Goal: Task Accomplishment & Management: Use online tool/utility

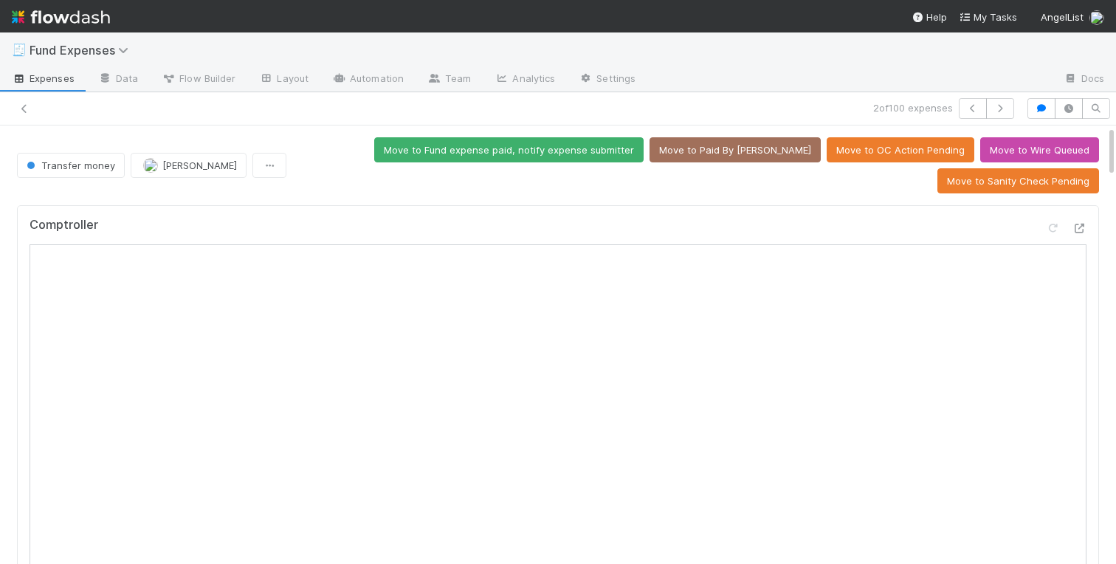
click at [297, 137] on div "Move to Fund expense paid, notify expense submitter Move to Paid By ALAM Move t…" at bounding box center [695, 165] width 807 height 56
click at [342, 137] on div "Move to Fund expense paid, notify expense submitter Move to Paid By ALAM Move t…" at bounding box center [695, 165] width 807 height 56
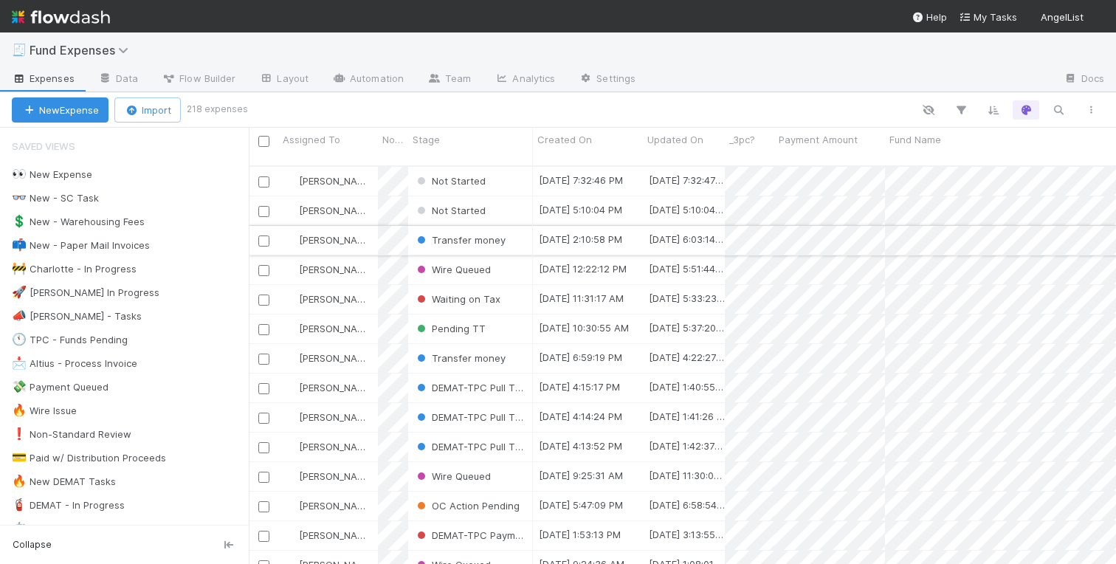
scroll to position [410, 867]
click at [56, 172] on div "👀 New Expense" at bounding box center [52, 174] width 80 height 18
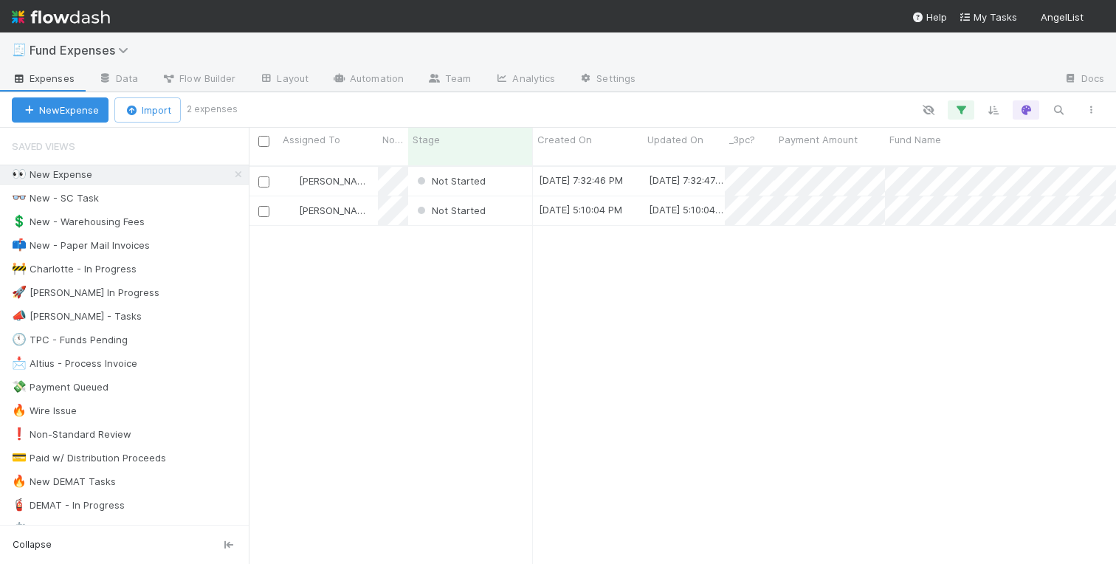
scroll to position [410, 867]
click at [512, 196] on div "Not Started" at bounding box center [470, 210] width 125 height 29
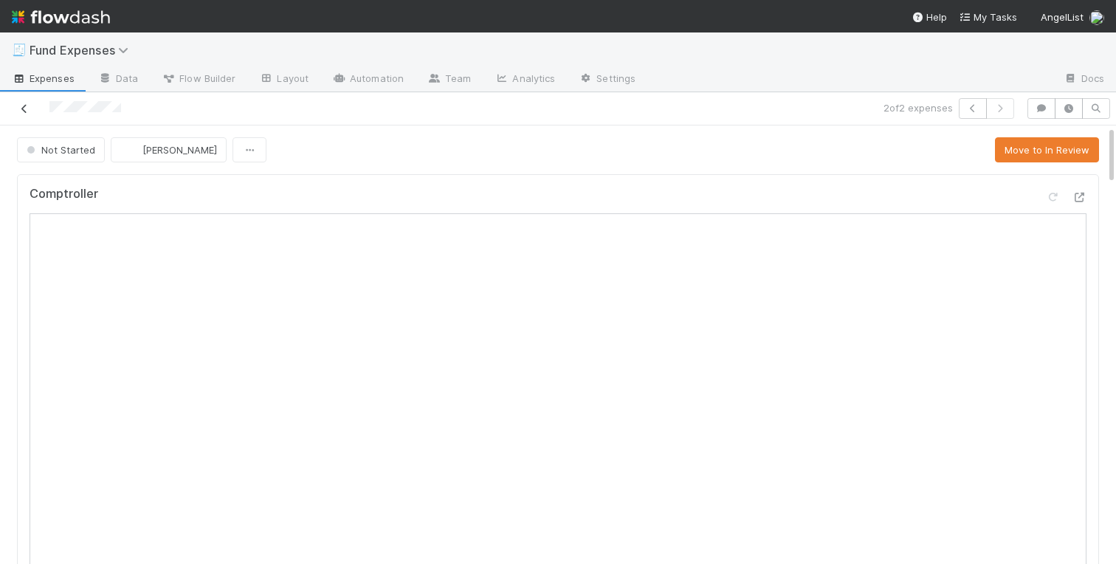
click at [23, 106] on icon at bounding box center [24, 109] width 15 height 10
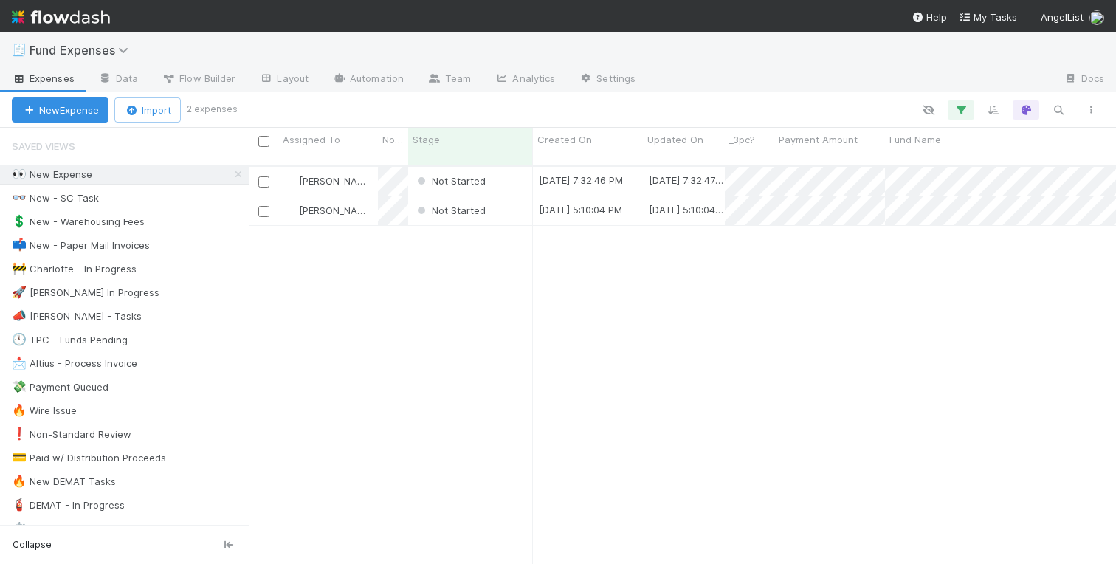
scroll to position [410, 867]
click at [514, 168] on div "Not Started" at bounding box center [470, 181] width 125 height 29
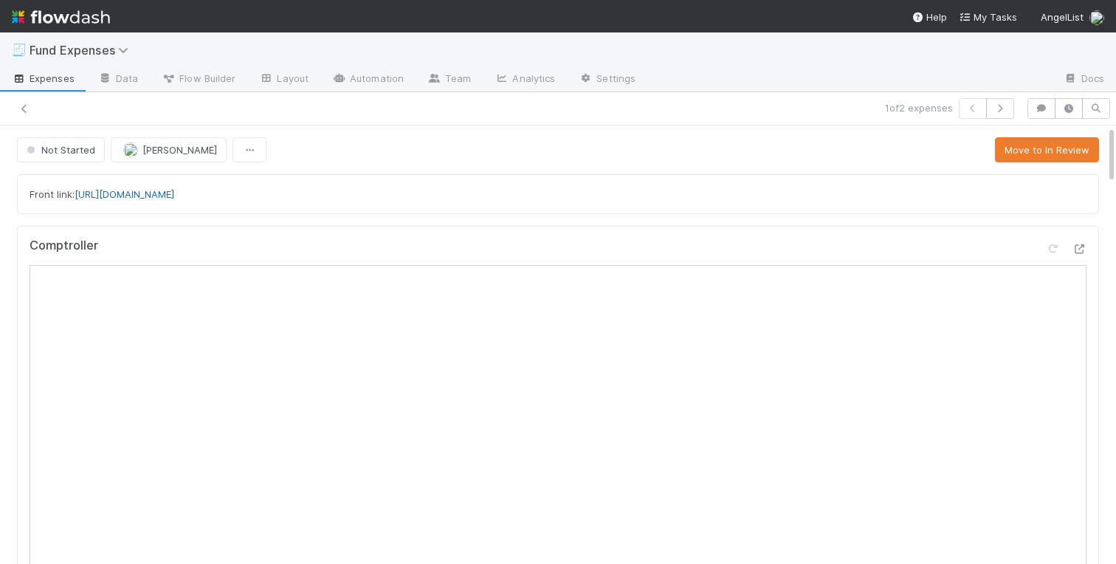
click at [120, 194] on link "https://app.frontapp.com/open/cnv_qpvo4p3" at bounding box center [125, 194] width 100 height 12
click at [176, 146] on span "Roger Jennette" at bounding box center [179, 150] width 75 height 12
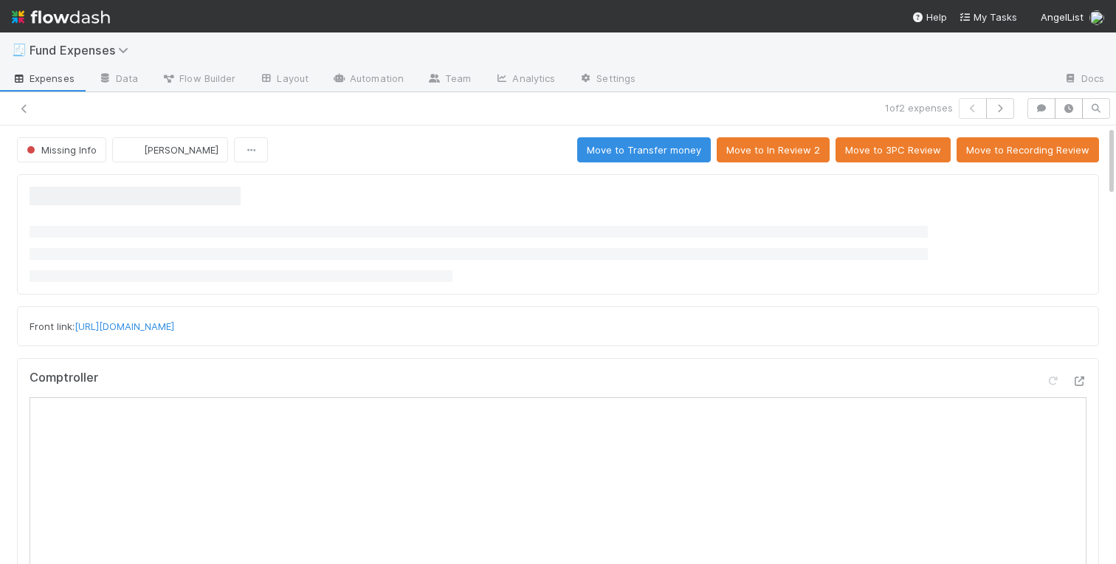
scroll to position [33, 0]
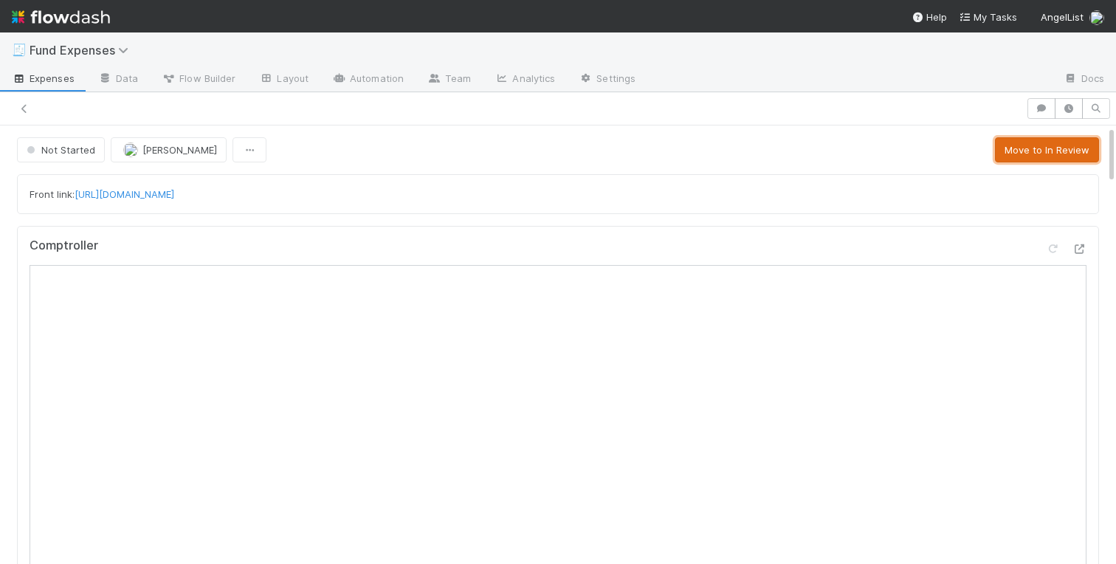
click at [1045, 151] on button "Move to In Review" at bounding box center [1047, 149] width 104 height 25
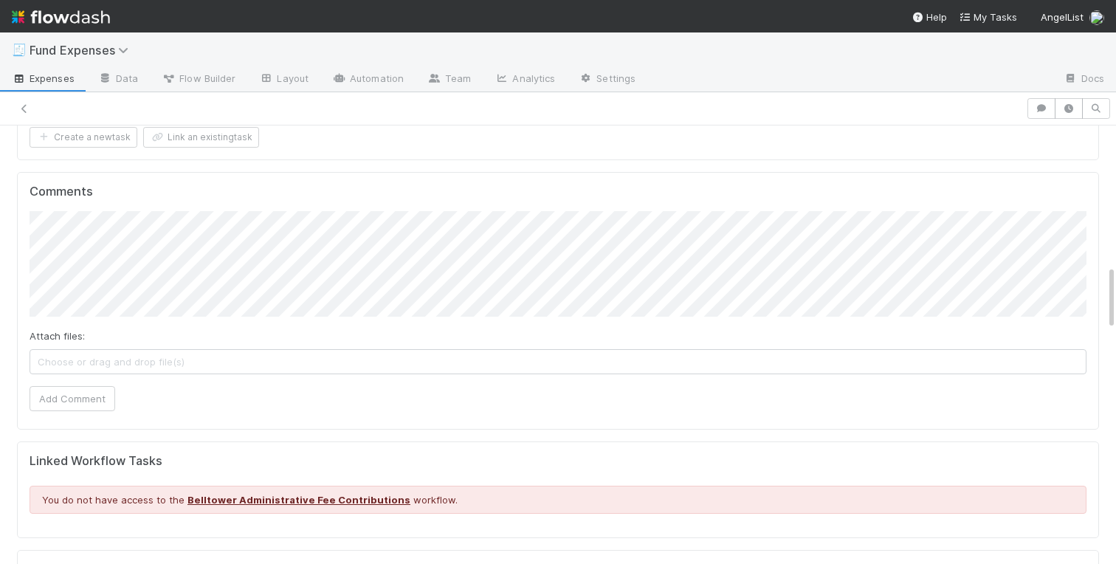
scroll to position [936, 0]
click at [68, 393] on button "Add Comment" at bounding box center [73, 399] width 86 height 25
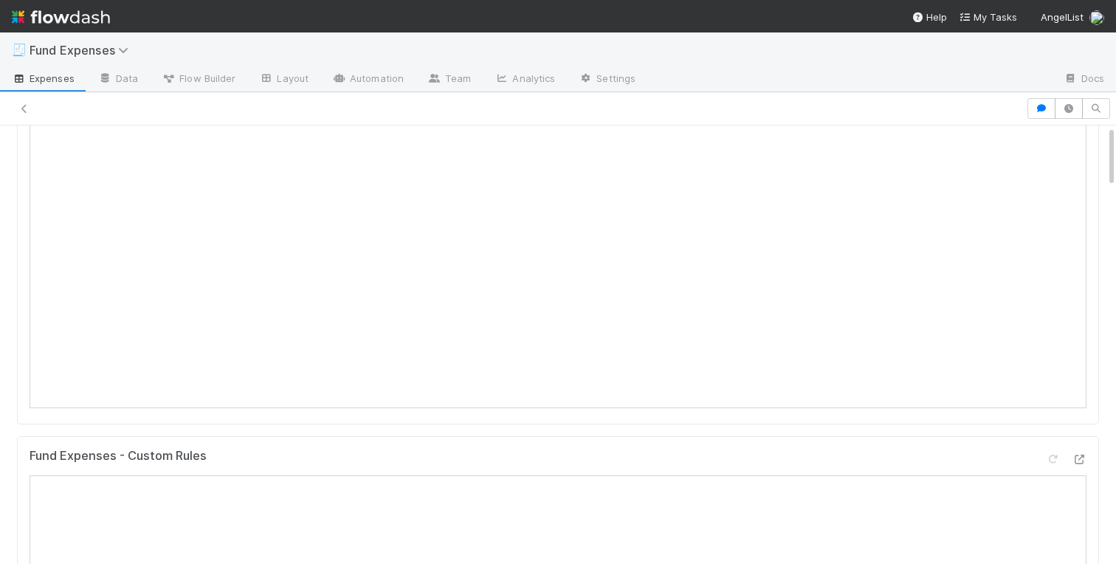
scroll to position [0, 0]
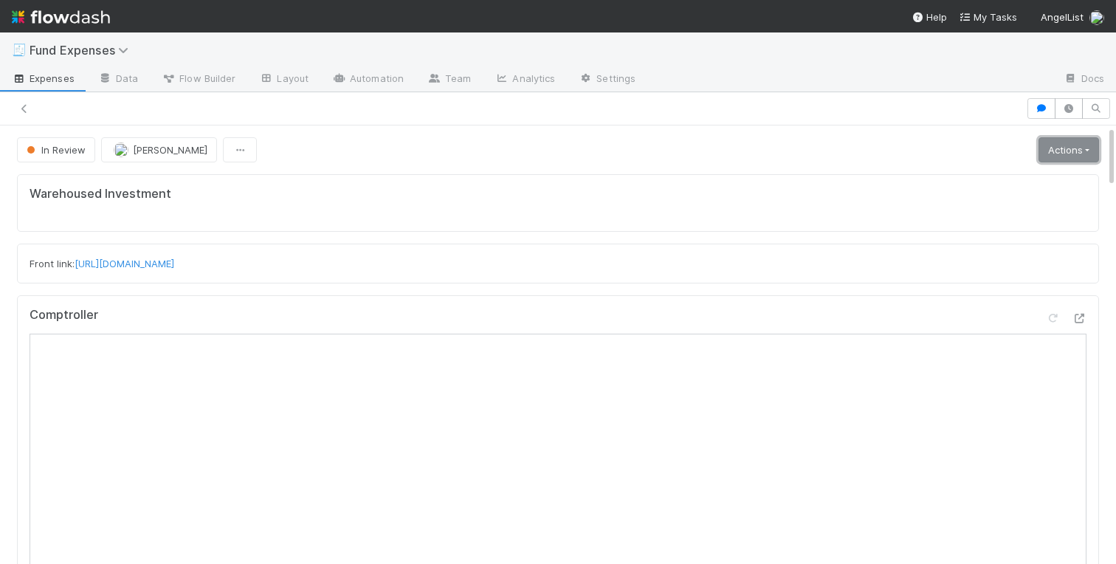
click at [1072, 157] on link "Actions" at bounding box center [1069, 149] width 61 height 25
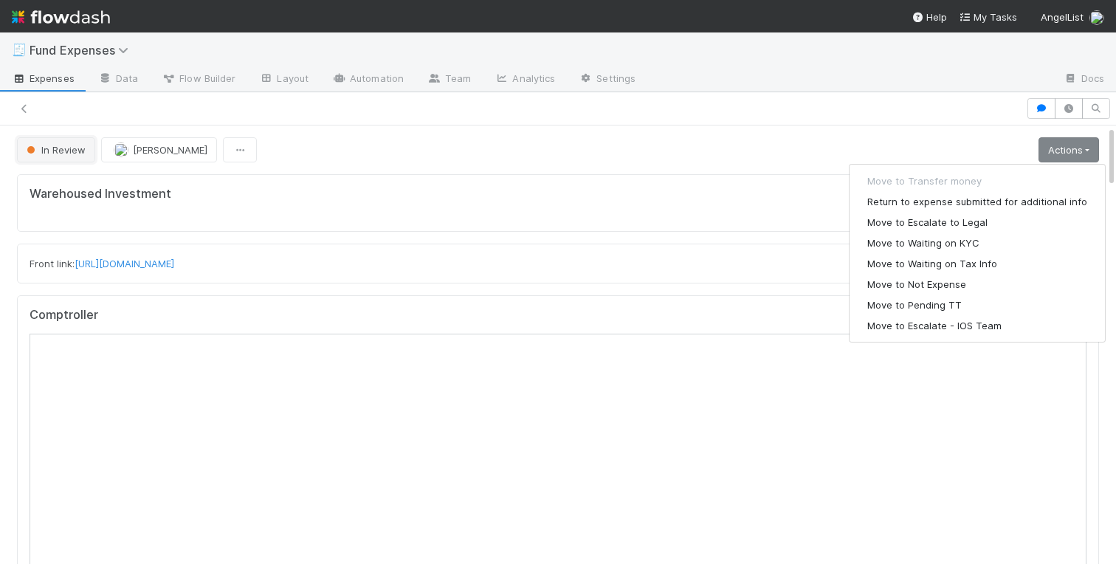
click at [47, 153] on span "In Review" at bounding box center [55, 150] width 62 height 12
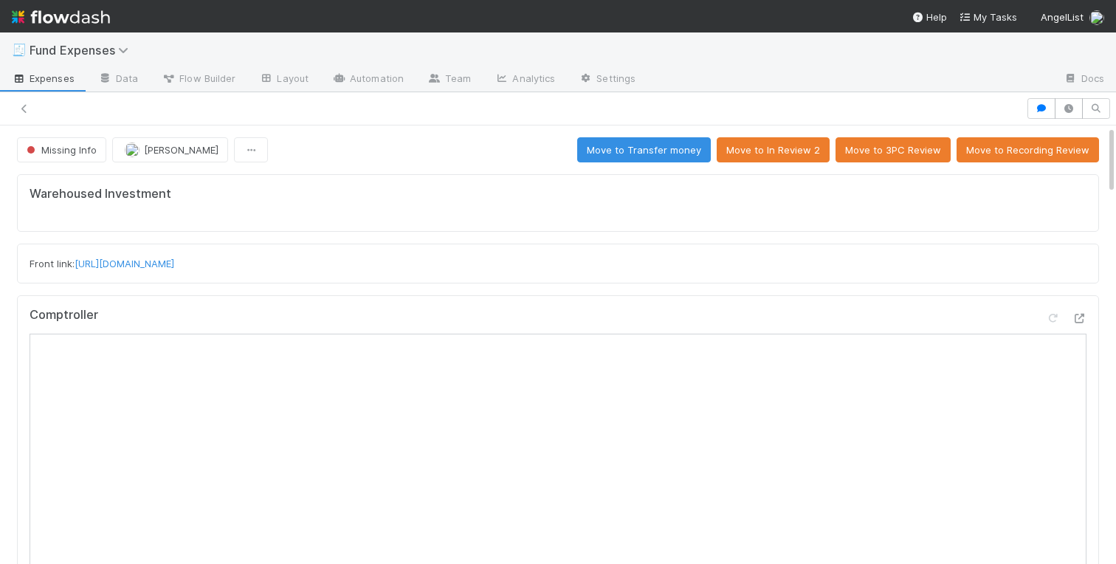
click at [381, 178] on div "Warehoused Investment" at bounding box center [558, 203] width 1082 height 58
click at [23, 109] on icon at bounding box center [24, 109] width 15 height 10
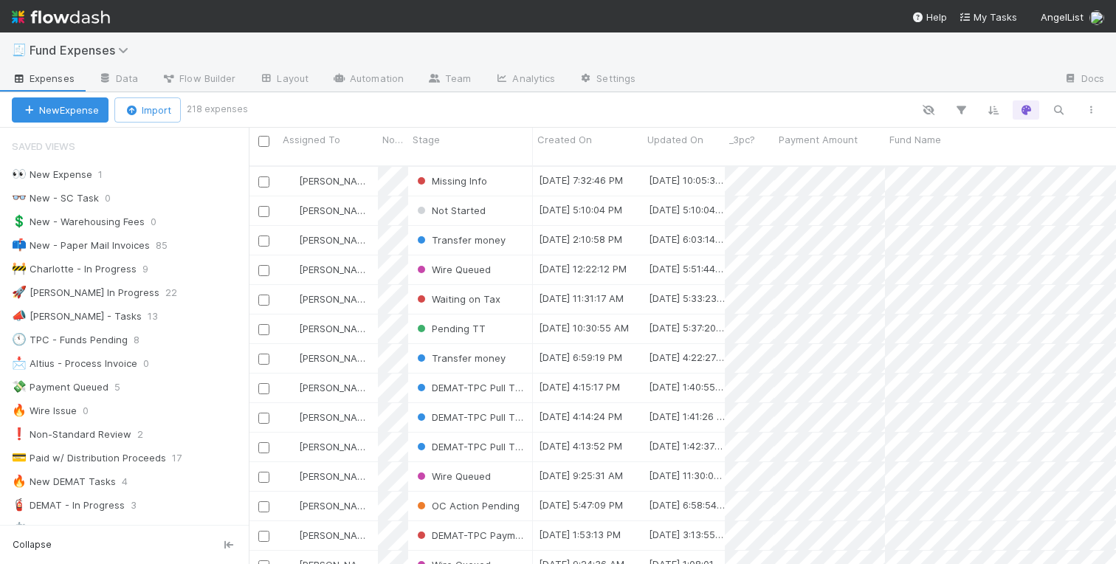
scroll to position [0, 1]
click at [104, 268] on div "🚧 Charlotte - In Progress" at bounding box center [74, 269] width 125 height 18
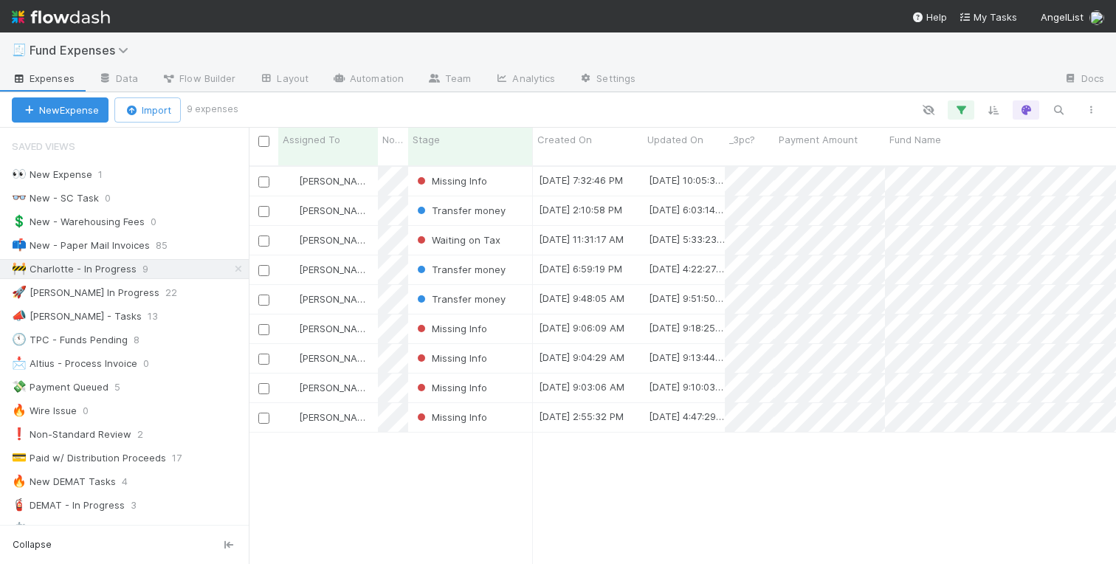
scroll to position [410, 867]
click at [660, 472] on div "Charlotte Mas Missing Info 8/21/25, 7:32:46 PM 8/22/25, 10:05:33 AM 0 0 0 0 0 0…" at bounding box center [682, 371] width 867 height 409
click at [513, 255] on div "Transfer money" at bounding box center [470, 269] width 125 height 29
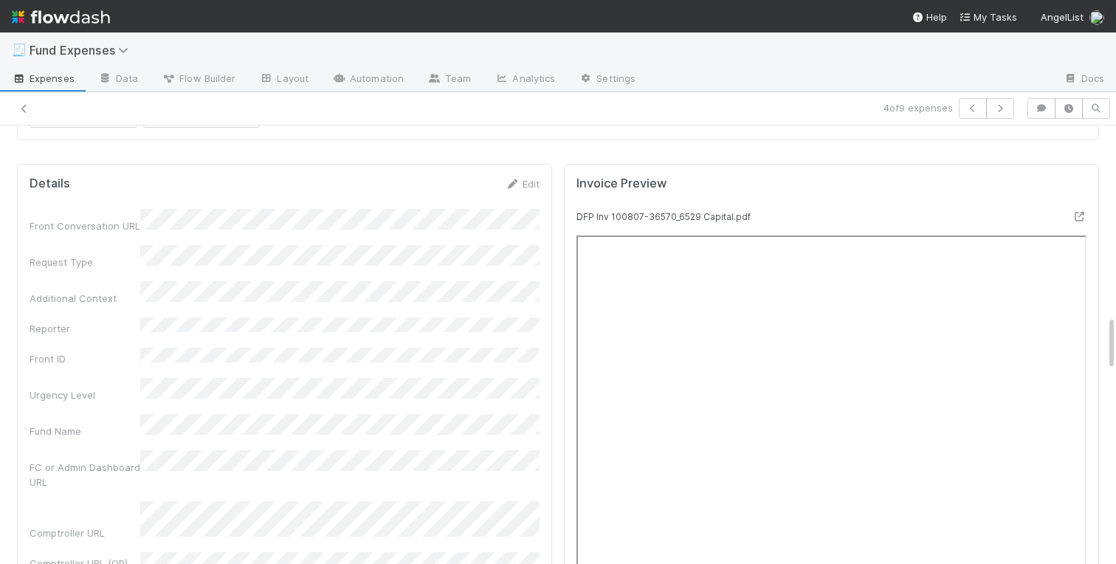
scroll to position [1484, 0]
click at [1074, 213] on icon at bounding box center [1079, 215] width 15 height 10
click at [520, 181] on link "Edit" at bounding box center [522, 182] width 35 height 12
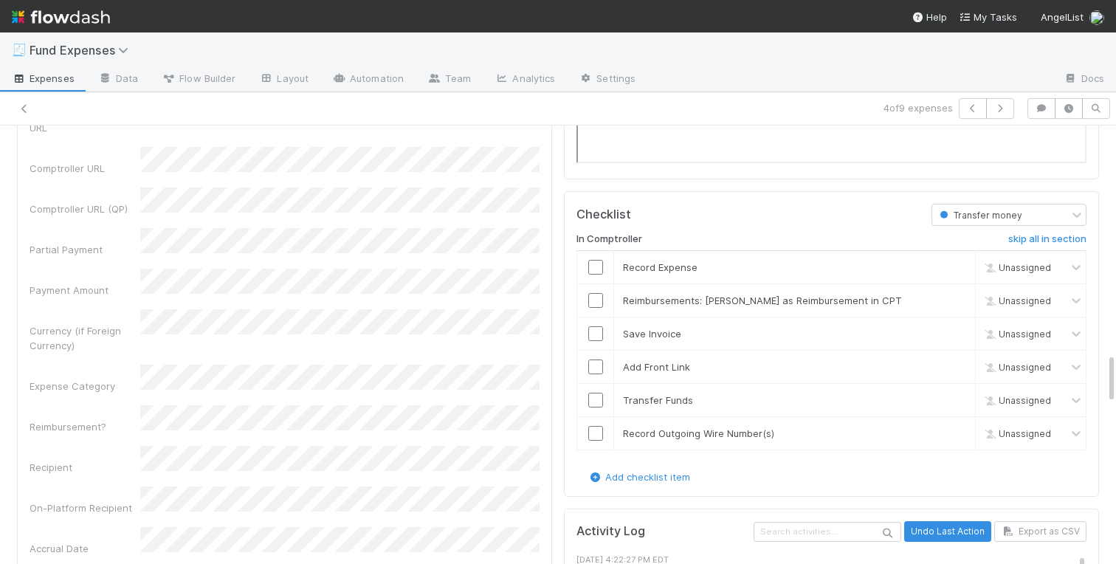
scroll to position [1947, 0]
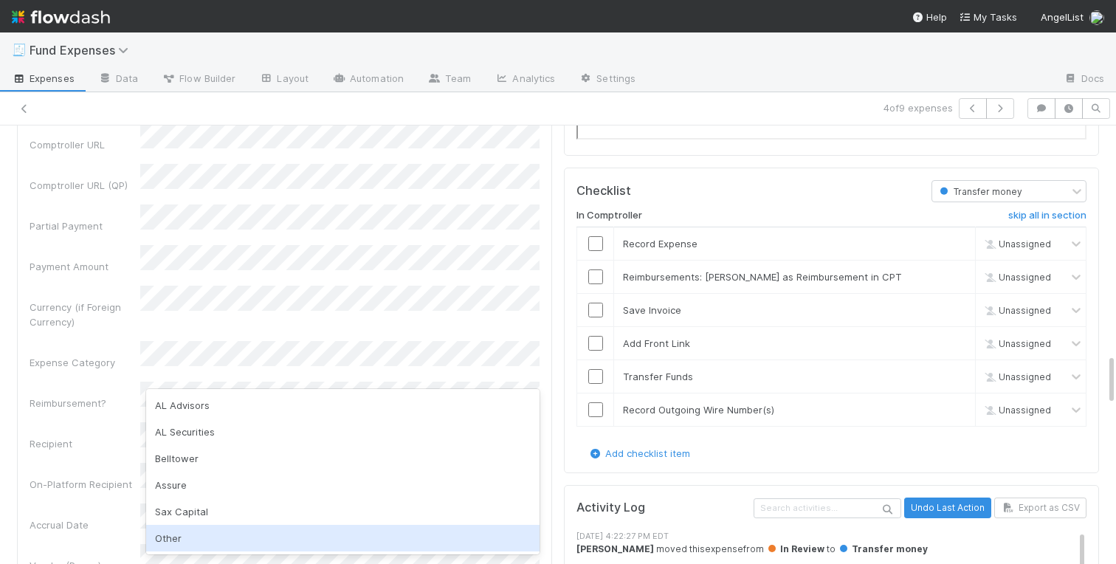
click at [162, 540] on div "Other" at bounding box center [342, 538] width 393 height 27
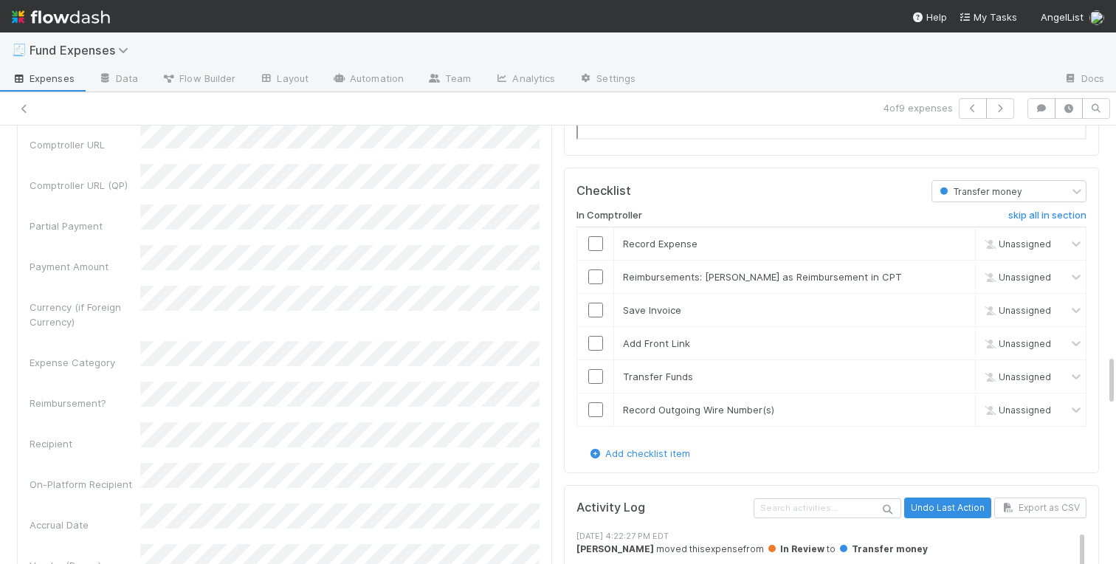
scroll to position [2036, 0]
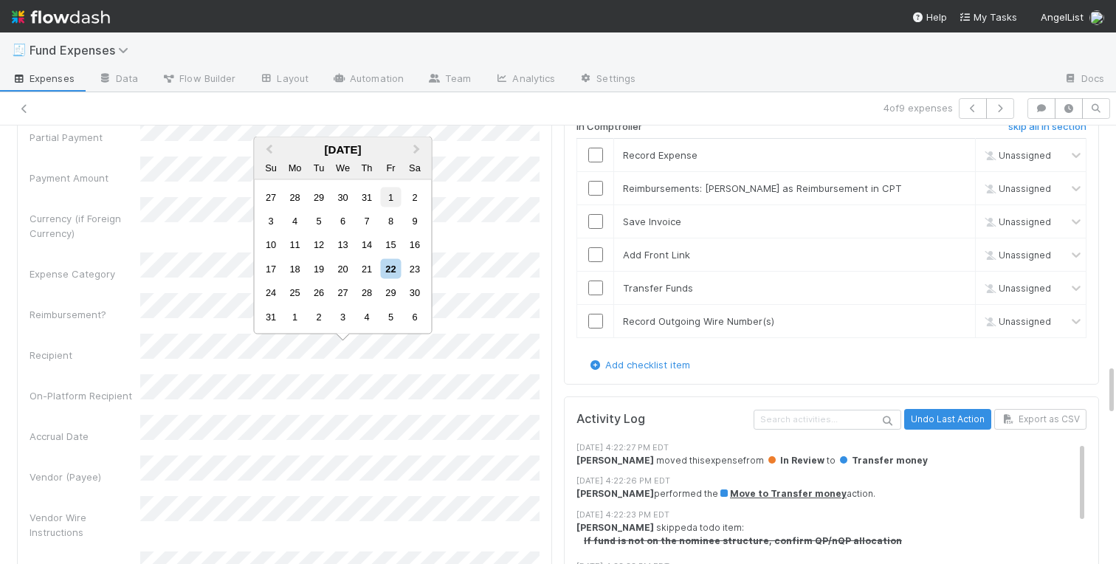
click at [388, 197] on div "1" at bounding box center [391, 197] width 20 height 20
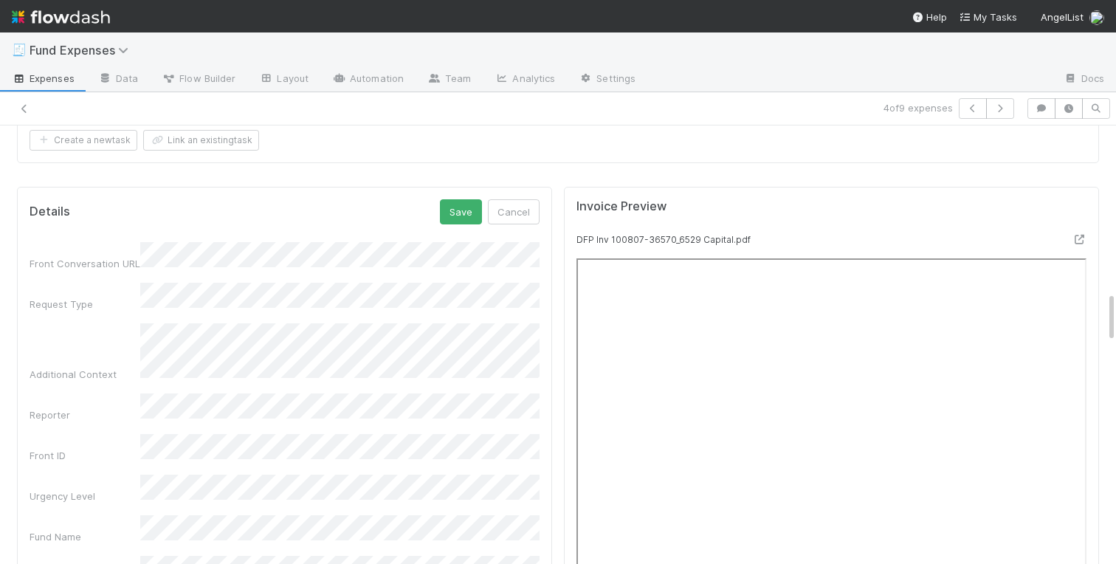
scroll to position [1414, 0]
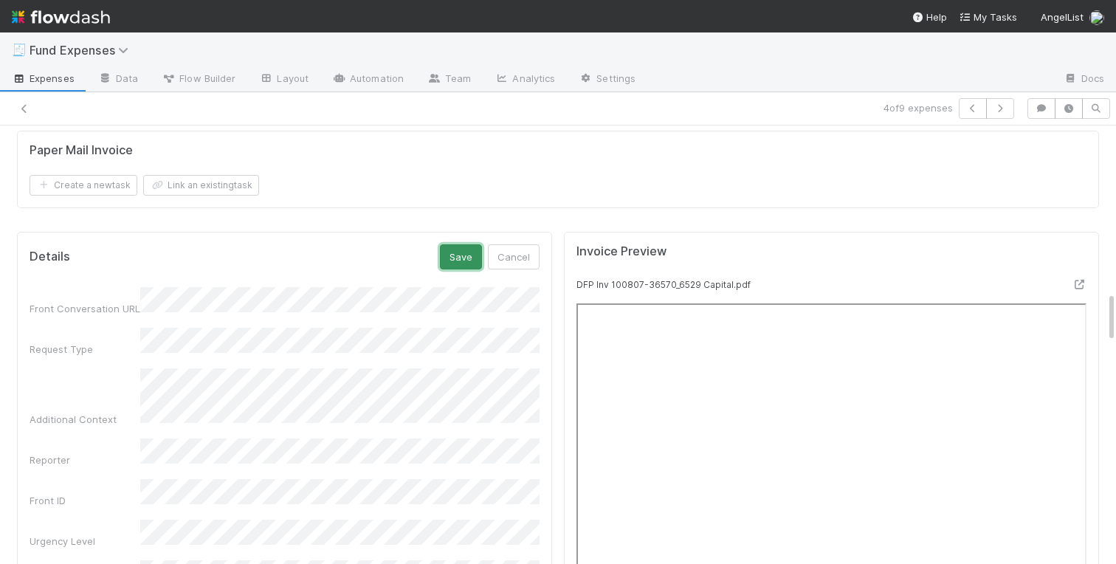
click at [464, 262] on button "Save" at bounding box center [461, 256] width 42 height 25
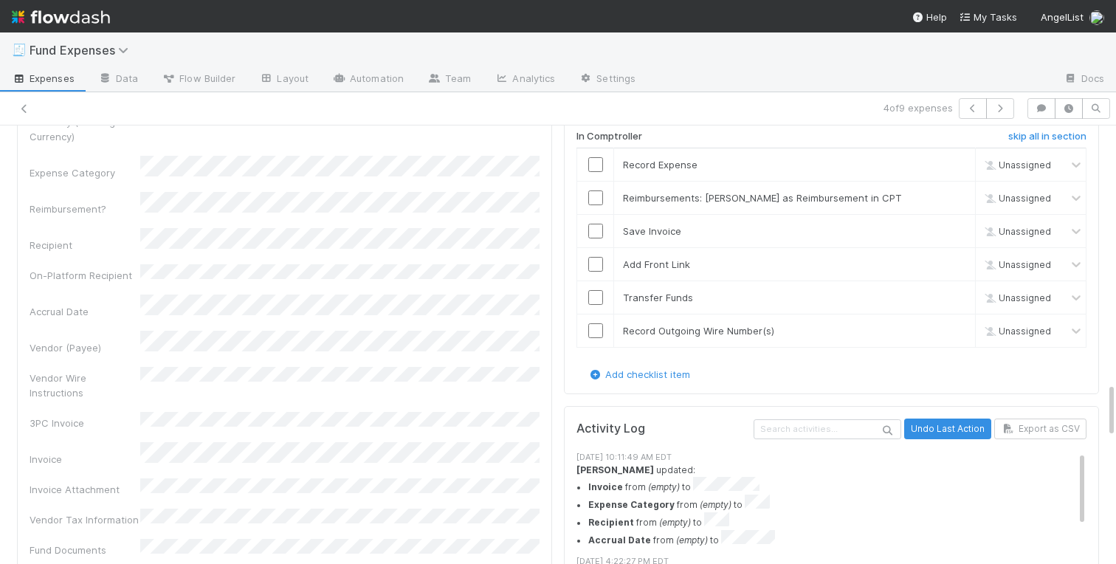
scroll to position [2126, 0]
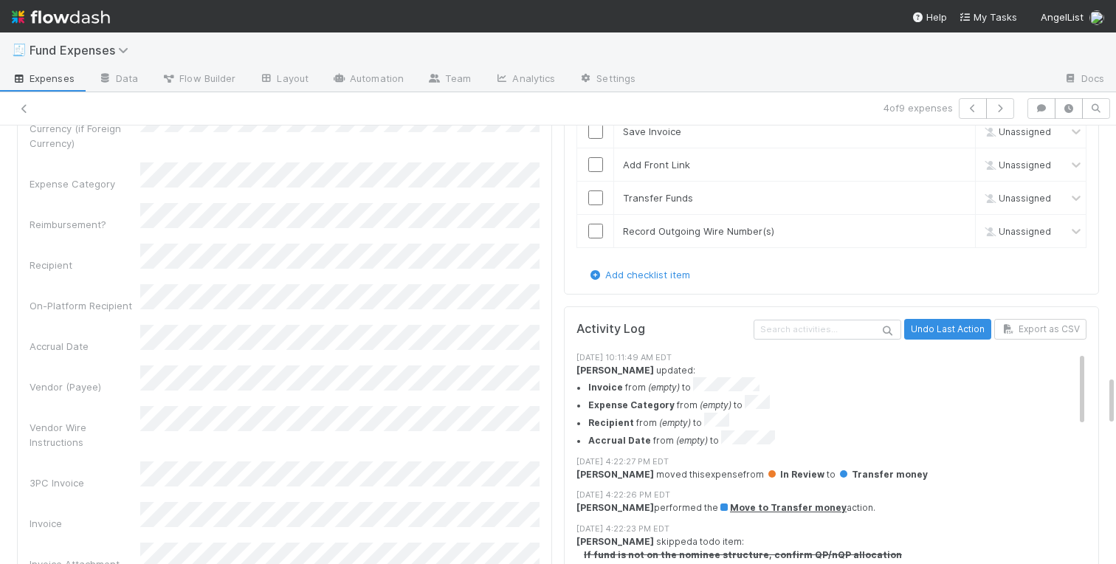
click at [69, 365] on div "Vendor (Payee)" at bounding box center [285, 379] width 510 height 29
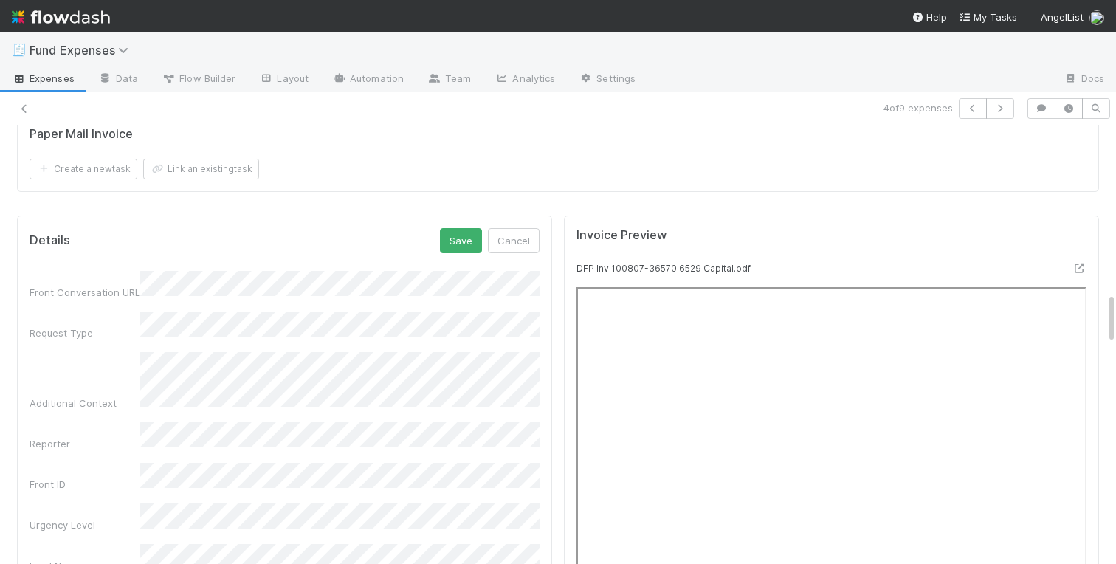
scroll to position [1397, 0]
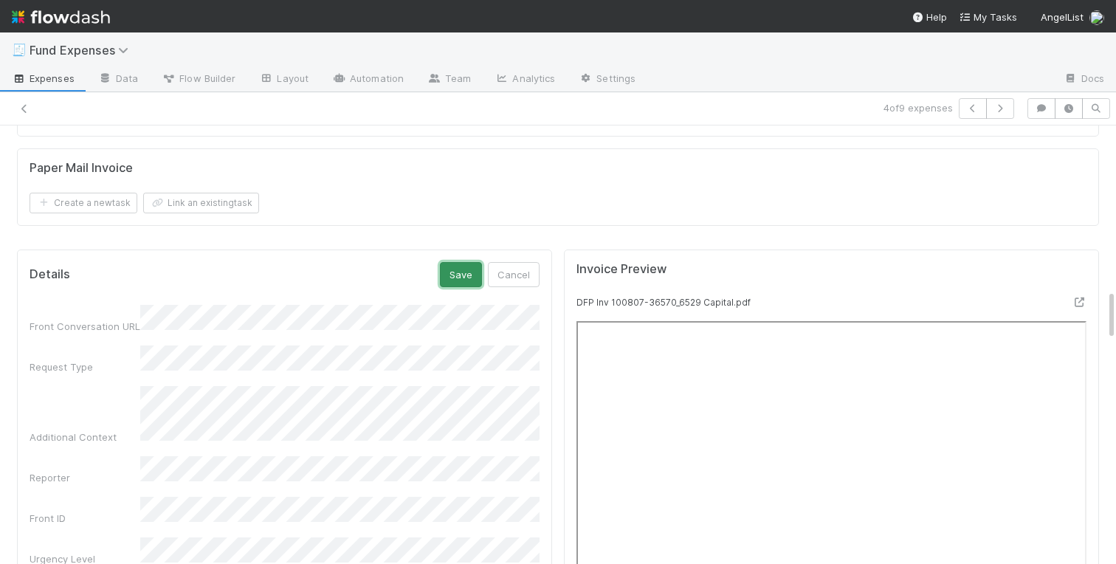
click at [447, 269] on button "Save" at bounding box center [461, 274] width 42 height 25
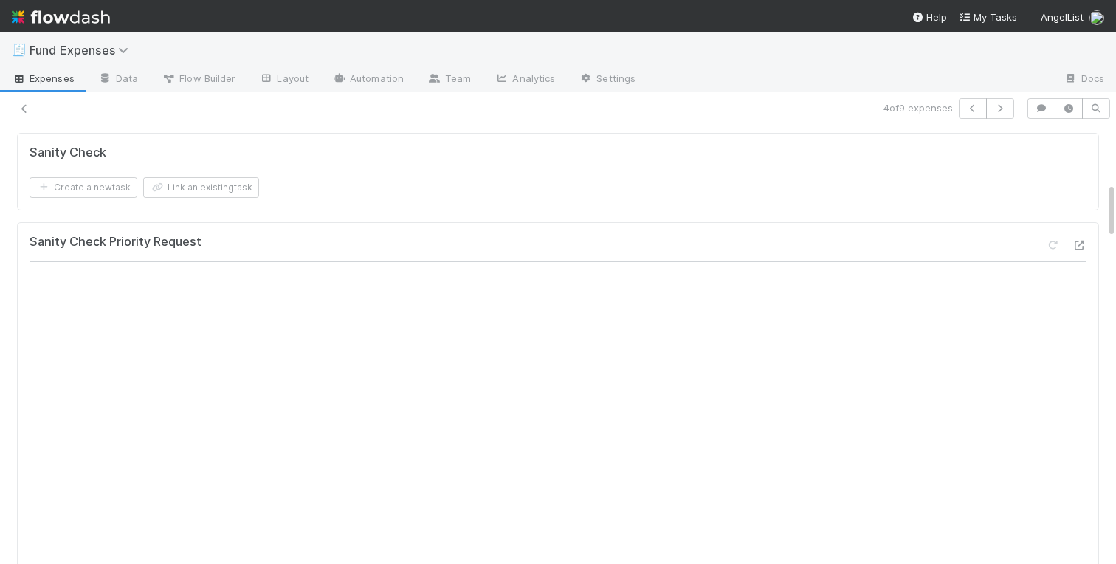
scroll to position [0, 0]
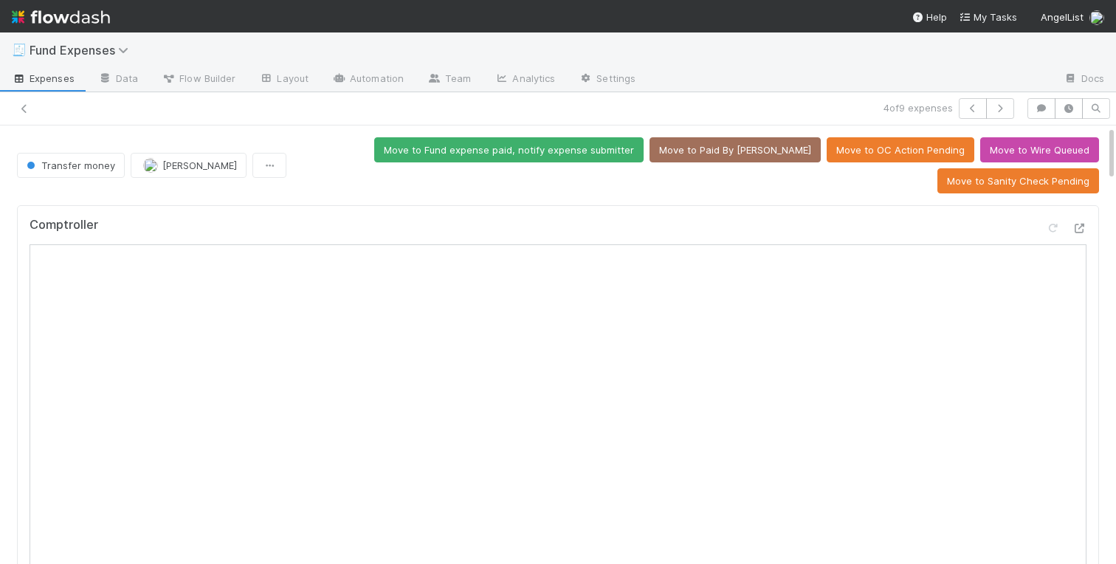
click at [6, 154] on div "Transfer money Charlotte Mas Move to Fund expense paid, notify expense submitte…" at bounding box center [558, 165] width 1104 height 56
click at [1080, 224] on icon at bounding box center [1079, 229] width 15 height 10
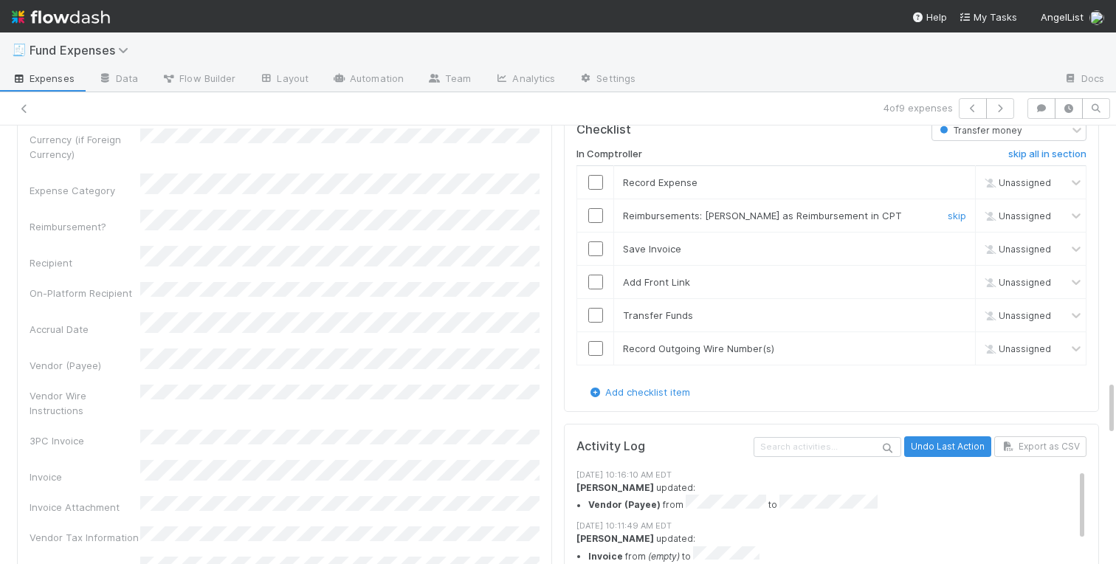
scroll to position [2007, 0]
click at [596, 185] on input "checkbox" at bounding box center [595, 183] width 15 height 15
click at [594, 248] on input "checkbox" at bounding box center [595, 250] width 15 height 15
click at [594, 281] on input "checkbox" at bounding box center [595, 283] width 15 height 15
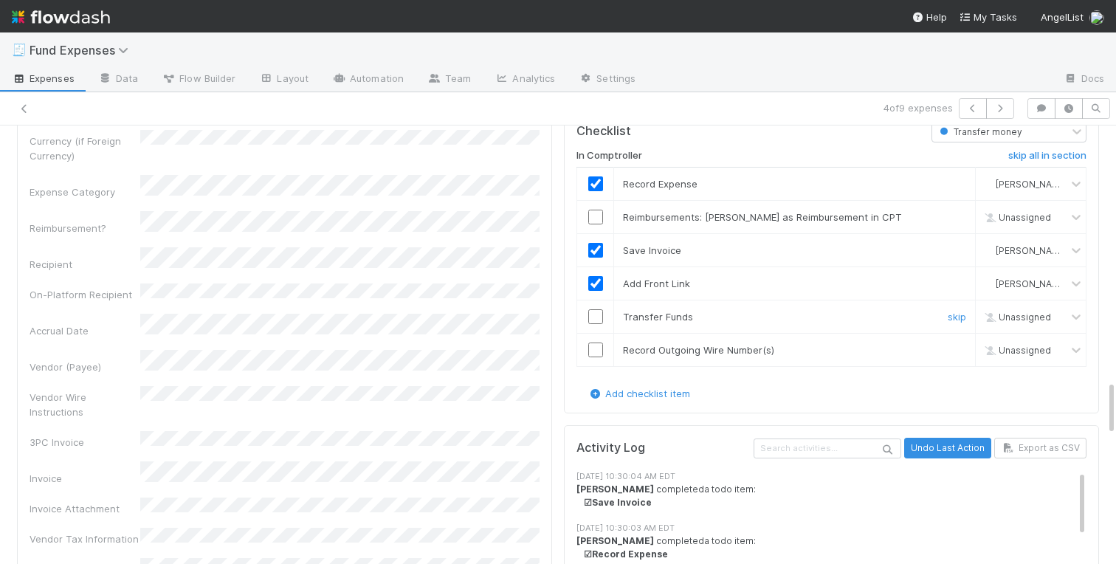
click at [594, 314] on input "checkbox" at bounding box center [595, 316] width 15 height 15
click at [596, 357] on input "checkbox" at bounding box center [595, 350] width 15 height 15
click at [950, 217] on link "skip" at bounding box center [957, 217] width 18 height 12
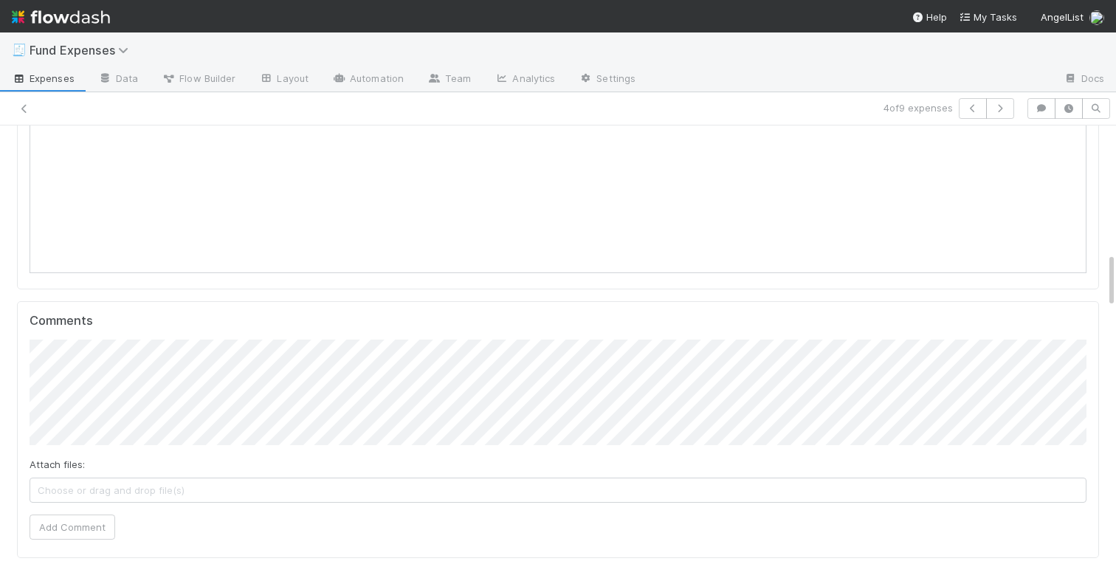
scroll to position [0, 0]
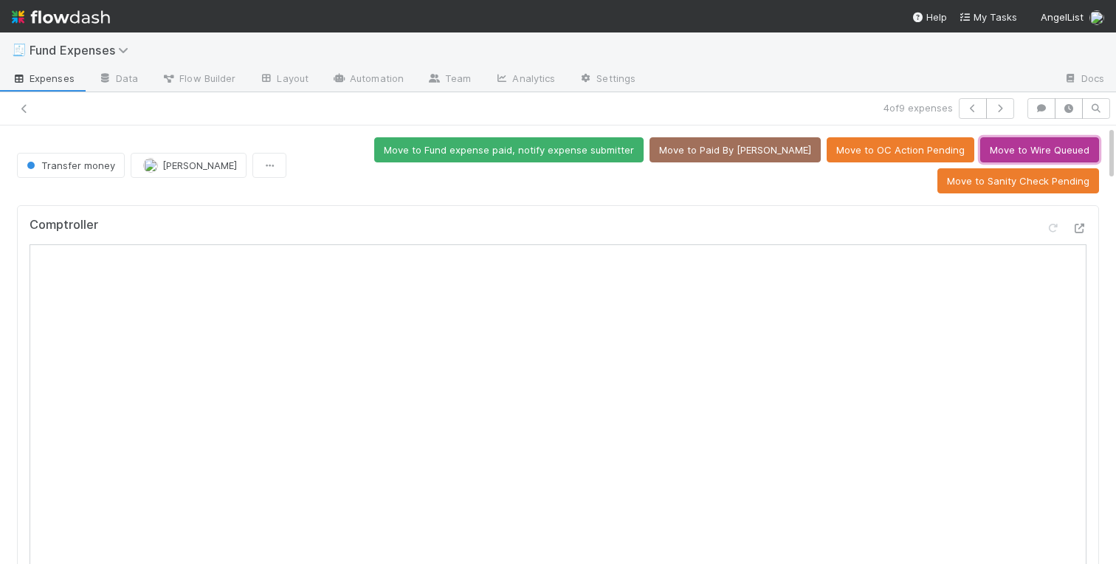
click at [1035, 154] on button "Move to Wire Queued" at bounding box center [1039, 149] width 119 height 25
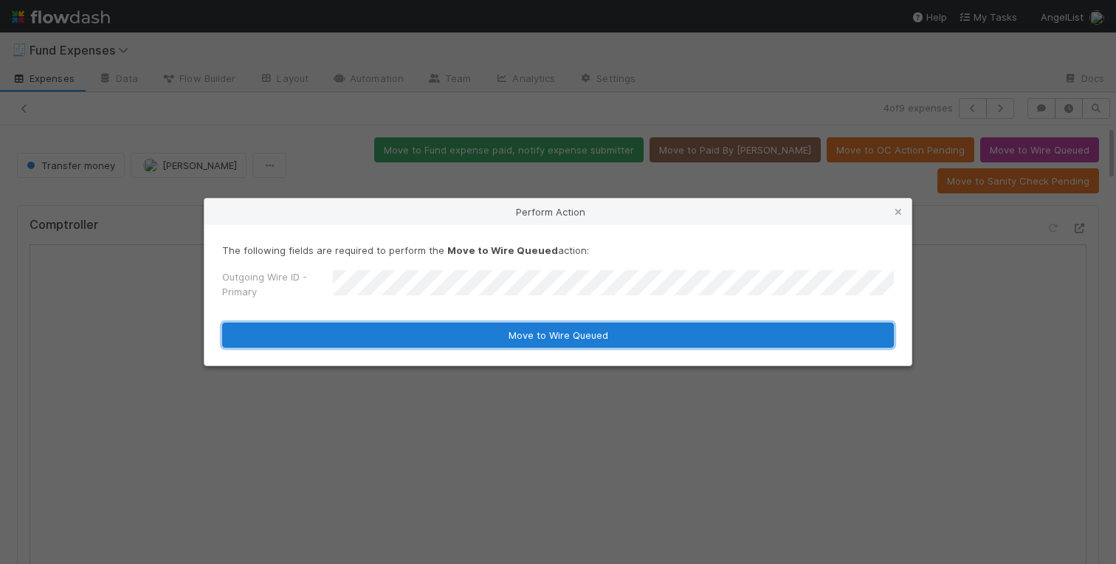
click at [493, 327] on button "Move to Wire Queued" at bounding box center [558, 335] width 672 height 25
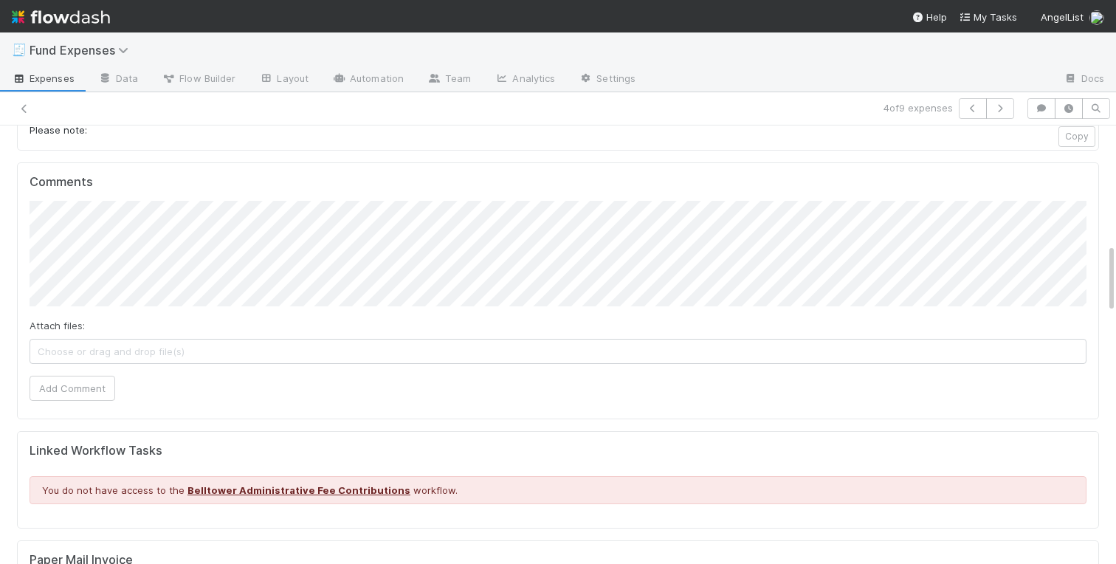
scroll to position [682, 0]
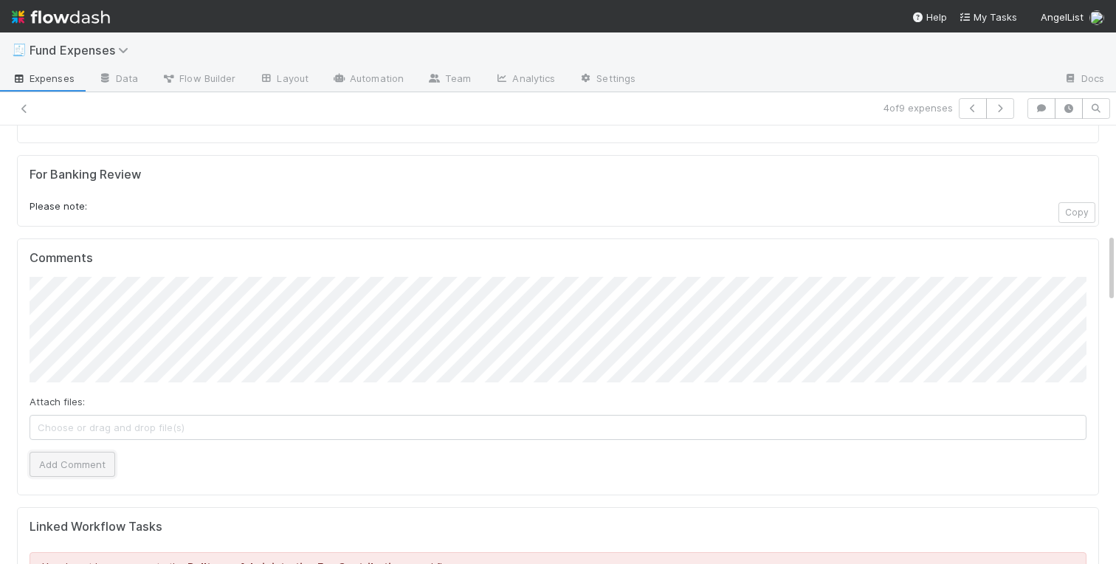
click at [92, 464] on button "Add Comment" at bounding box center [73, 464] width 86 height 25
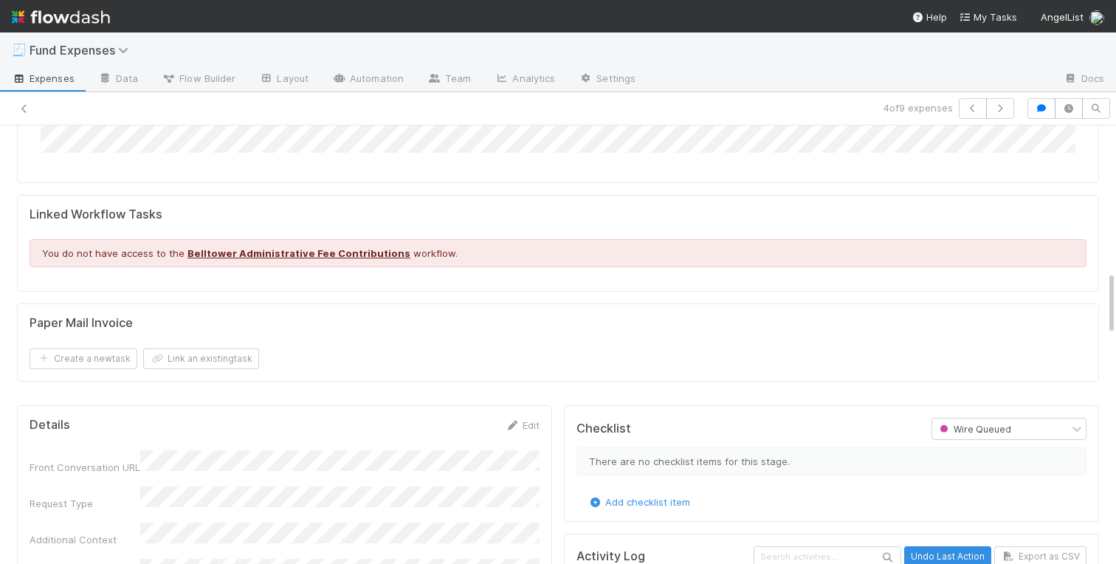
scroll to position [0, 0]
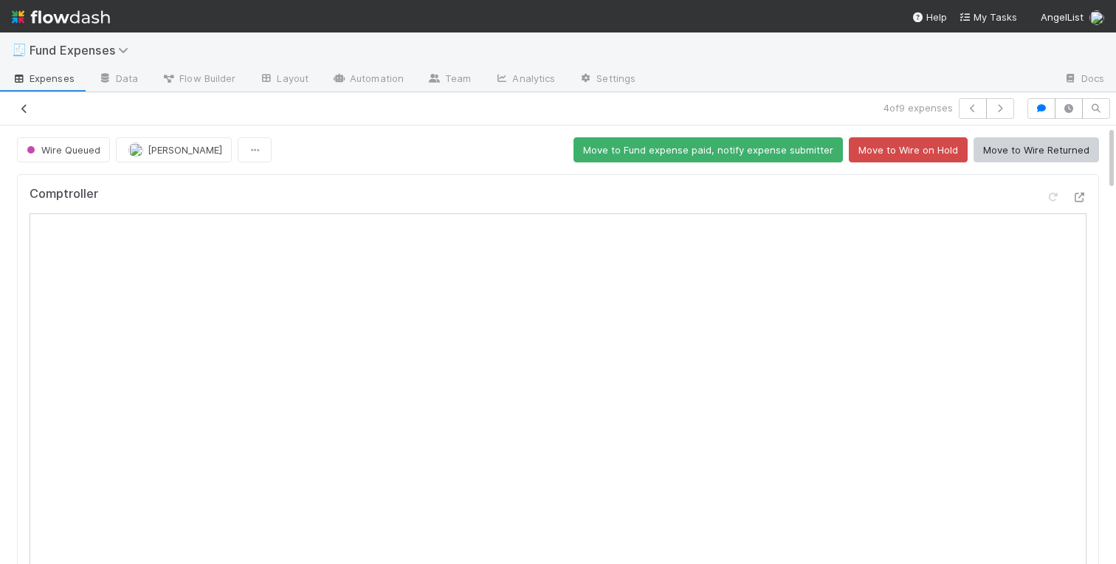
click at [23, 101] on link at bounding box center [24, 108] width 15 height 15
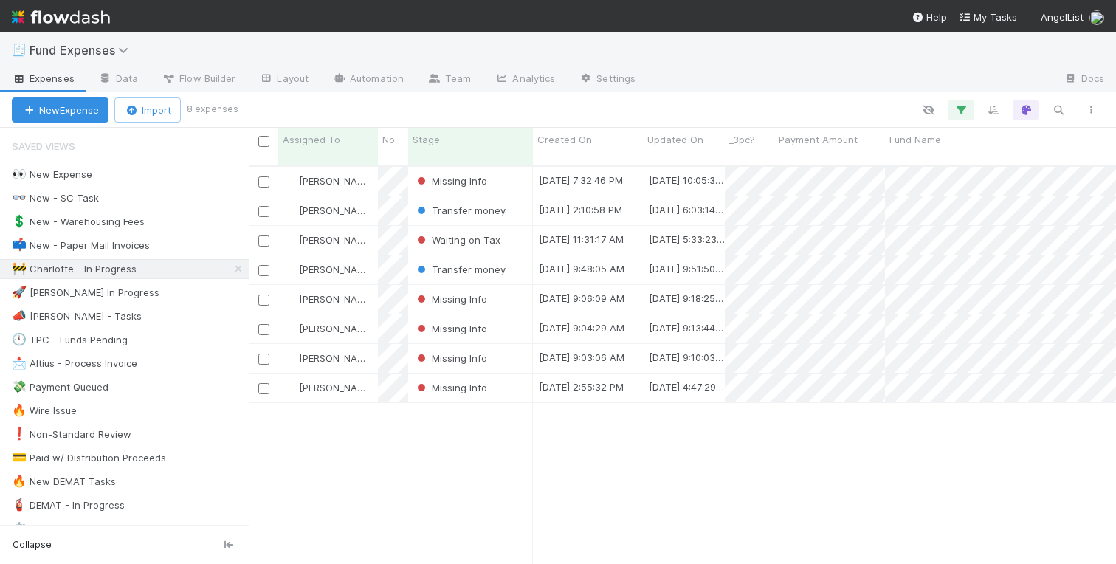
scroll to position [410, 867]
click at [509, 167] on div "Missing Info" at bounding box center [470, 181] width 125 height 29
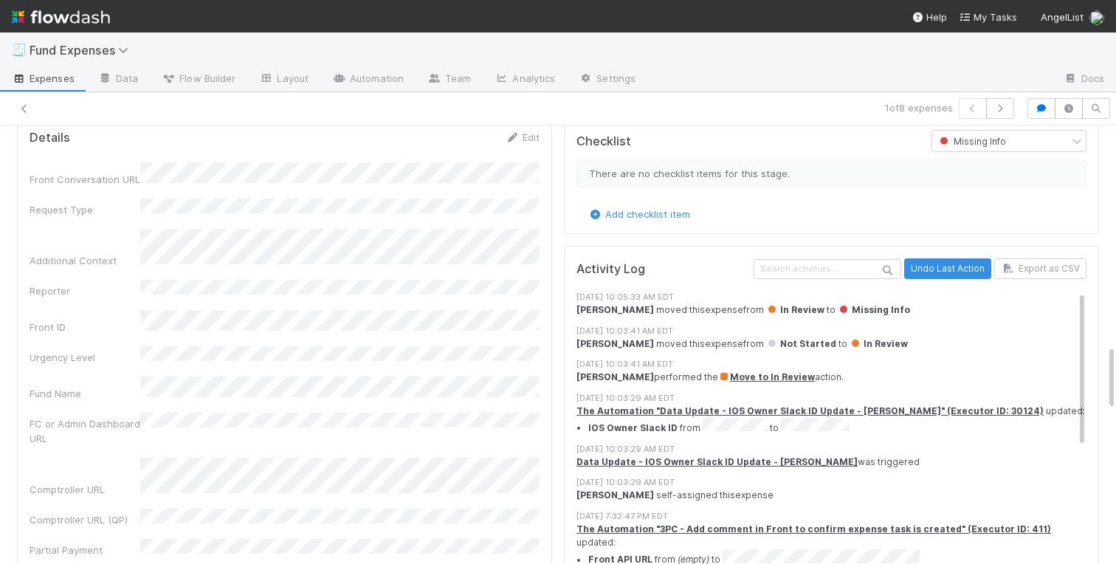
scroll to position [1475, 0]
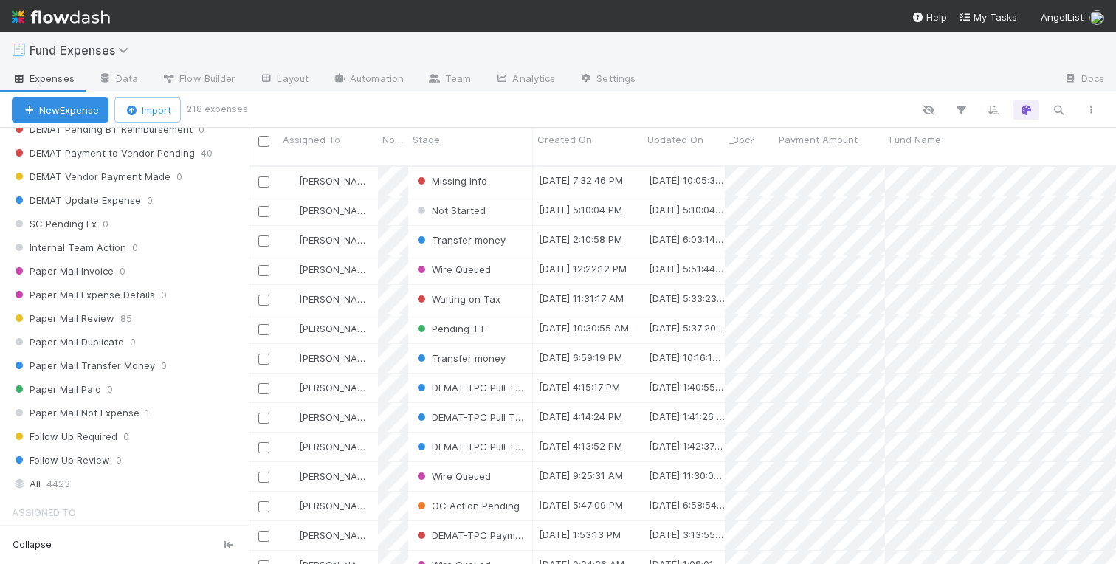
scroll to position [1785, 0]
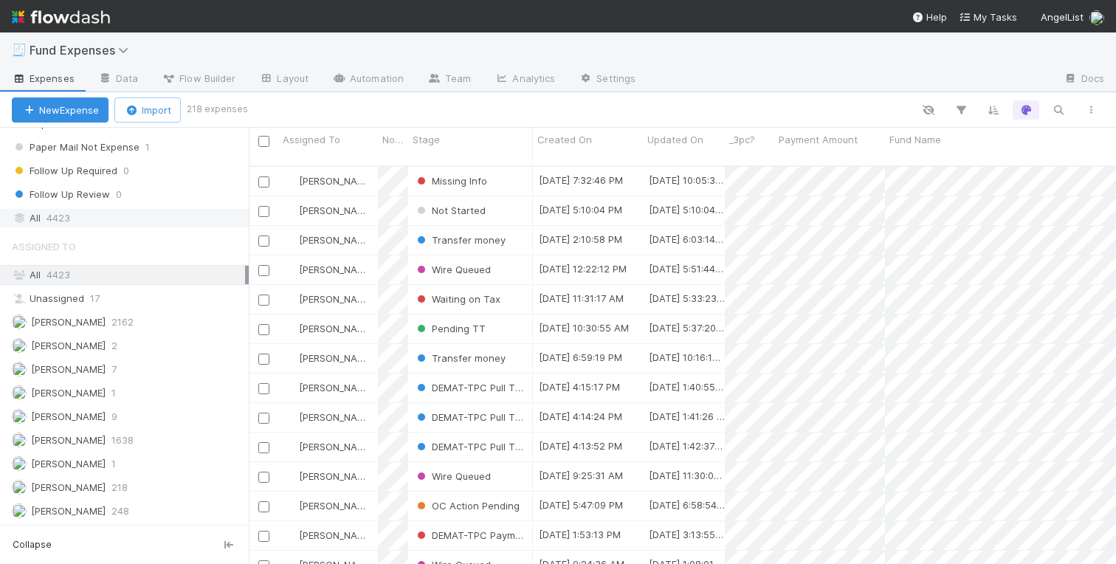
click at [47, 215] on span "4423" at bounding box center [59, 218] width 24 height 18
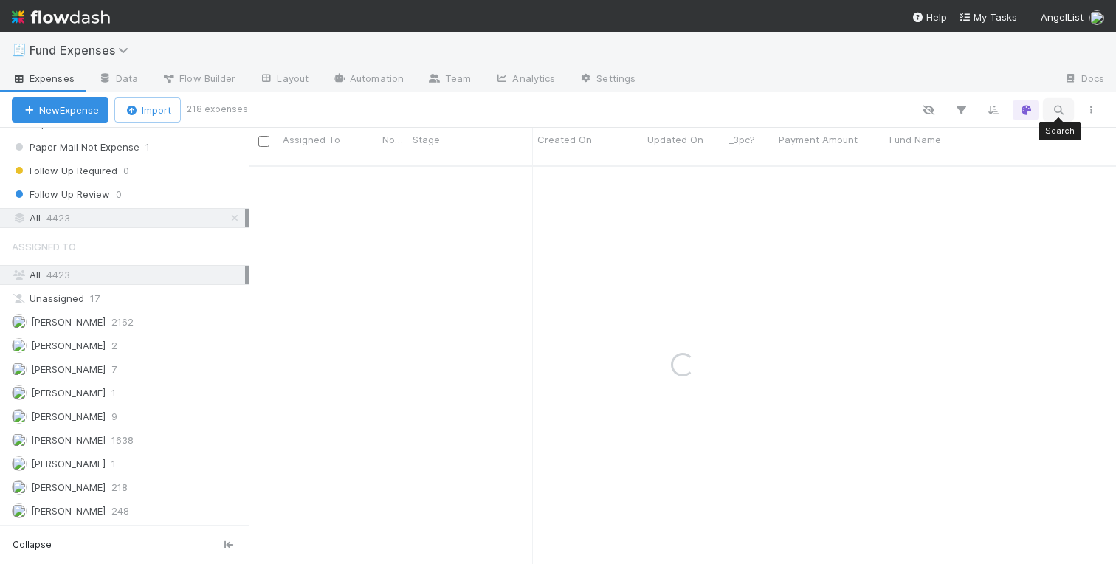
click at [1055, 108] on icon "button" at bounding box center [1058, 109] width 15 height 13
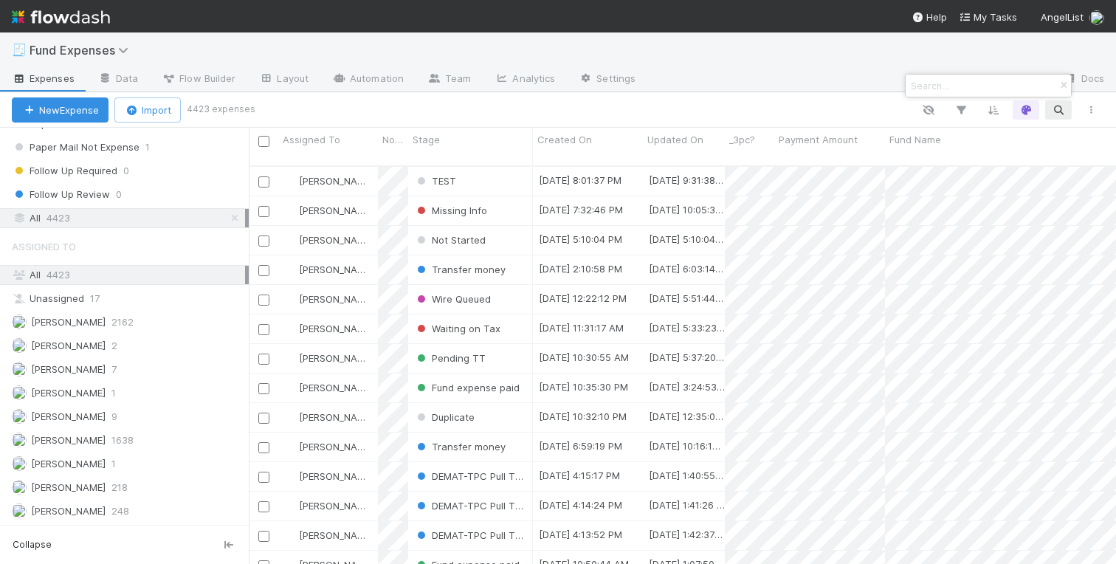
scroll to position [410, 867]
paste input "100807-36570"
type input "100807-36570"
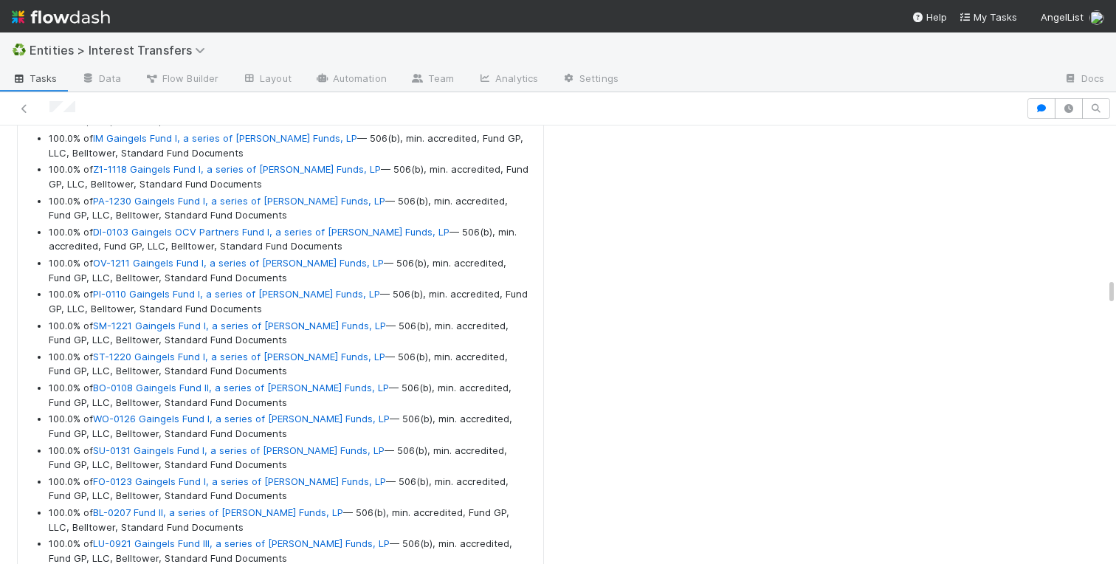
scroll to position [16219, 0]
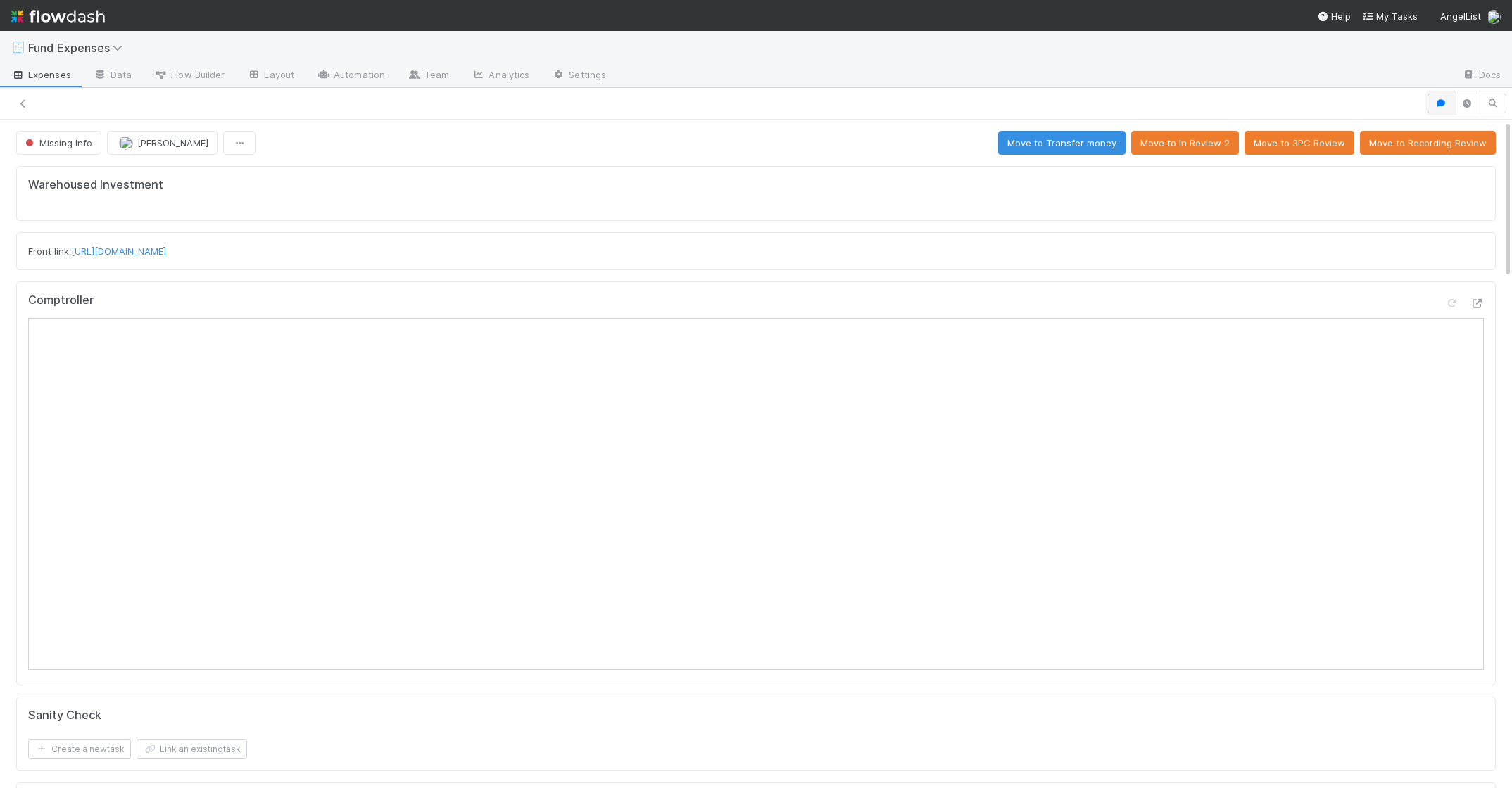
click at [1440, 106] on icon "button" at bounding box center [1440, 103] width 14 height 9
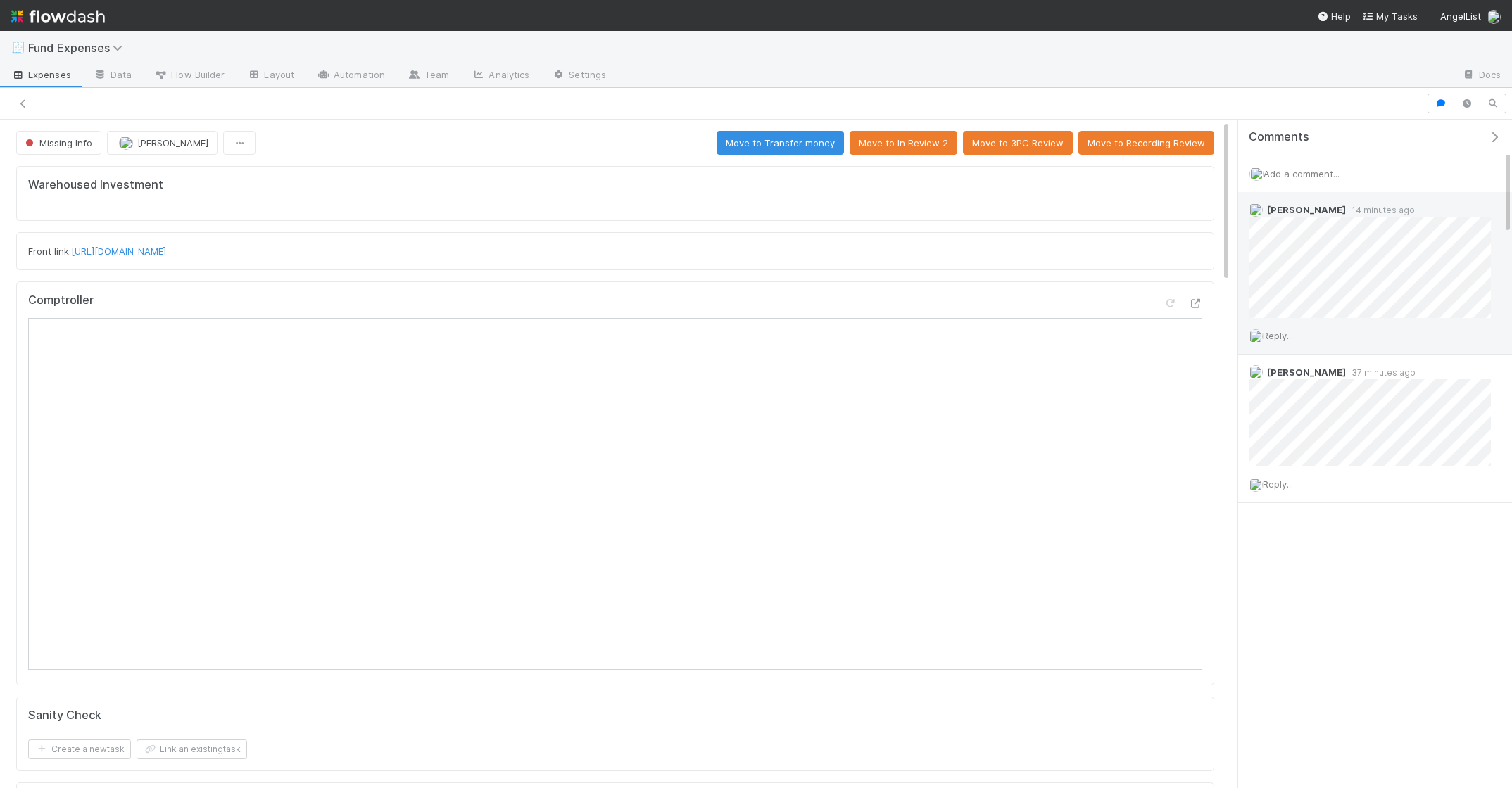
click at [1281, 339] on span "Reply..." at bounding box center [1277, 335] width 31 height 11
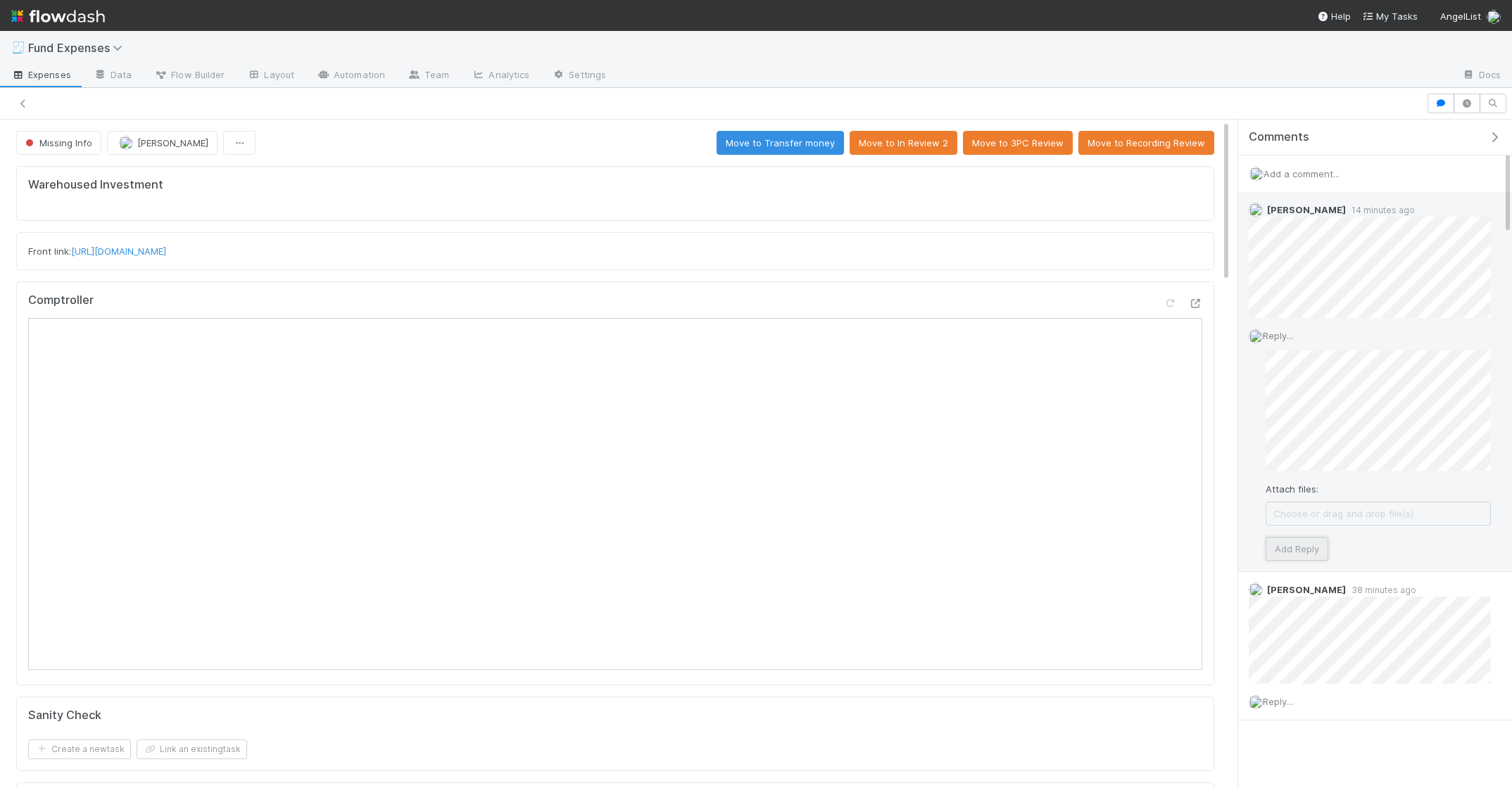
click at [1296, 557] on button "Add Reply" at bounding box center [1297, 548] width 63 height 24
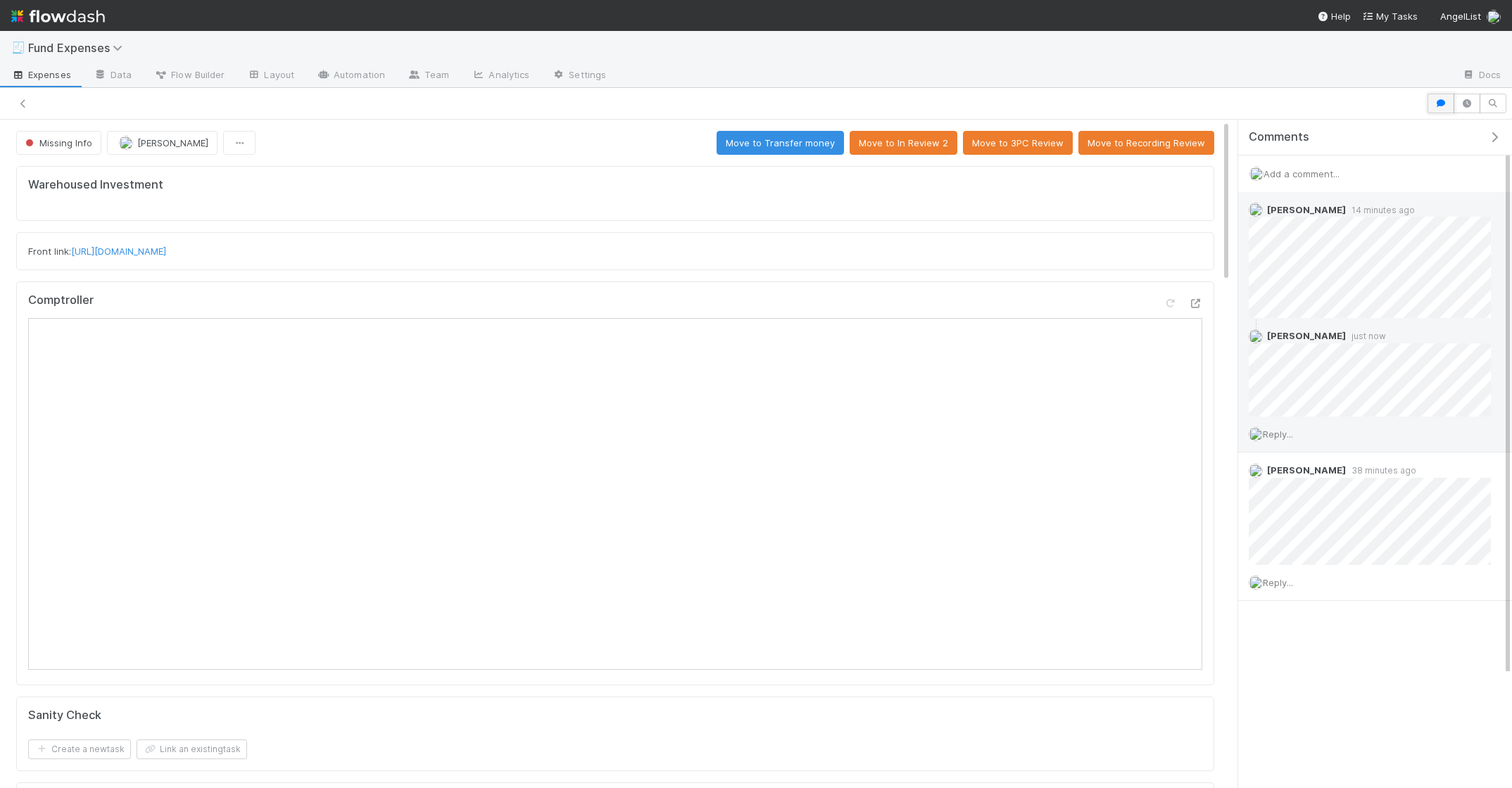
click at [1431, 106] on button "button" at bounding box center [1440, 103] width 27 height 20
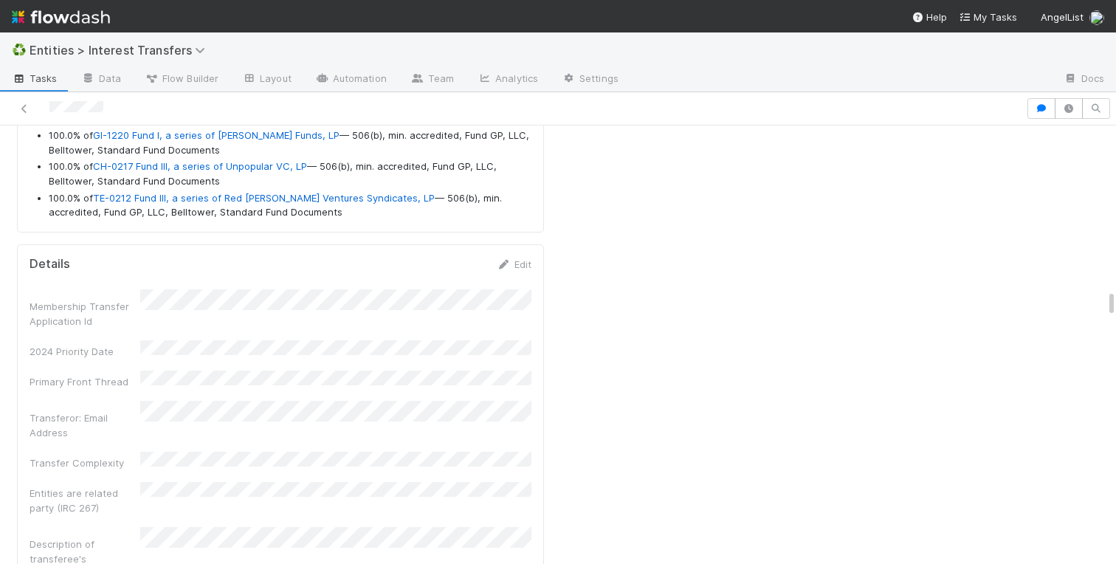
scroll to position [4653, 0]
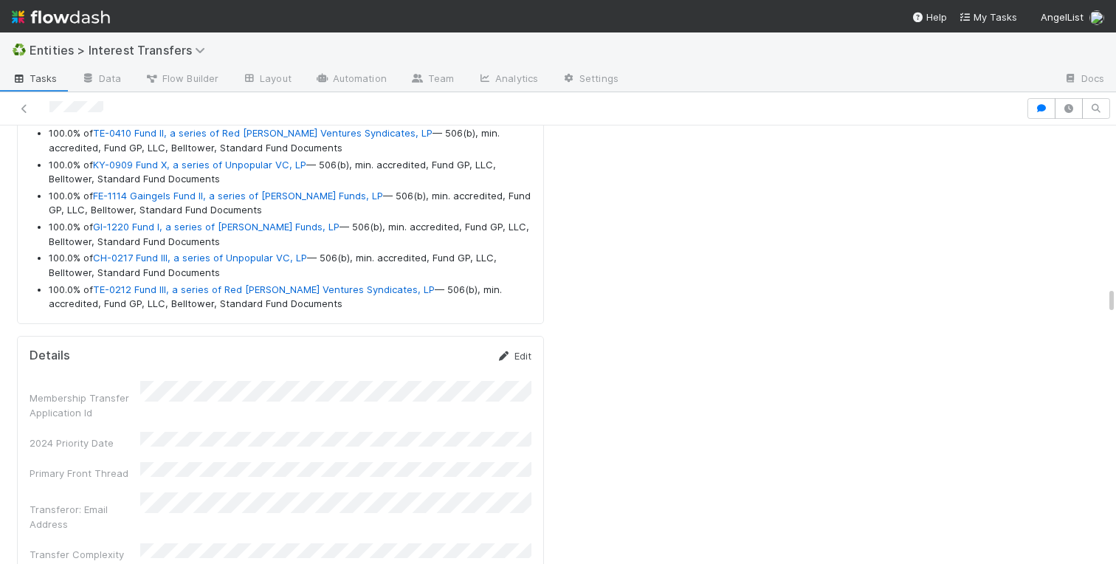
click at [523, 359] on link "Edit" at bounding box center [514, 356] width 35 height 12
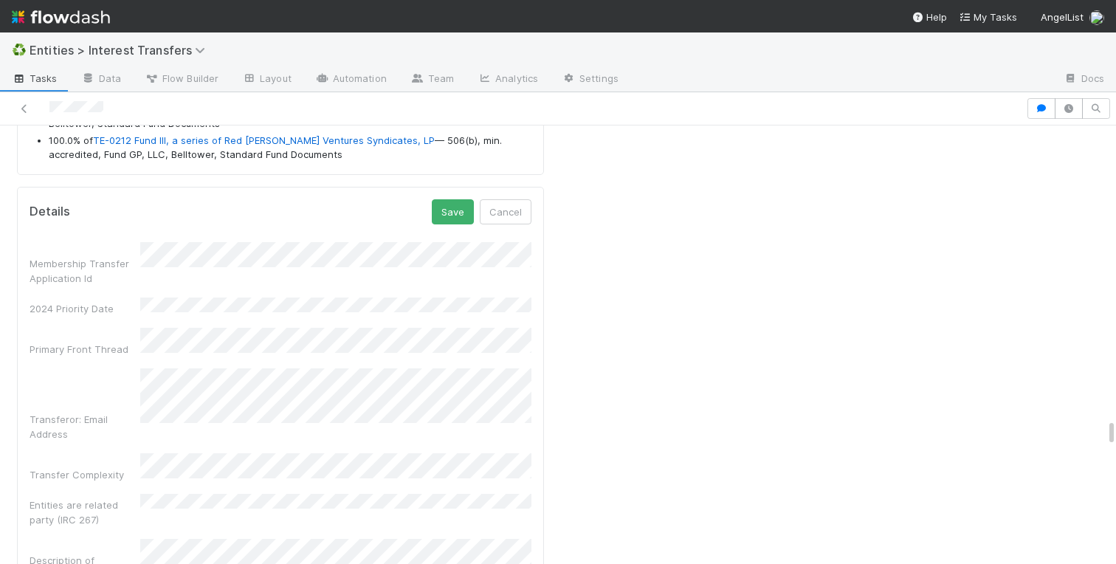
scroll to position [4823, 0]
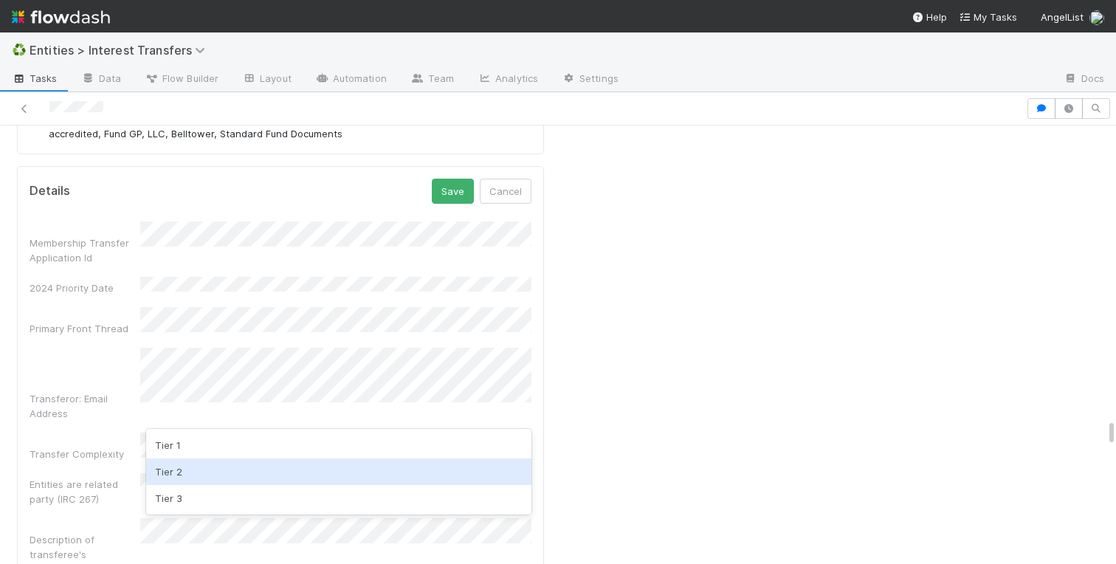
click at [179, 468] on div "Tier 2" at bounding box center [338, 471] width 385 height 27
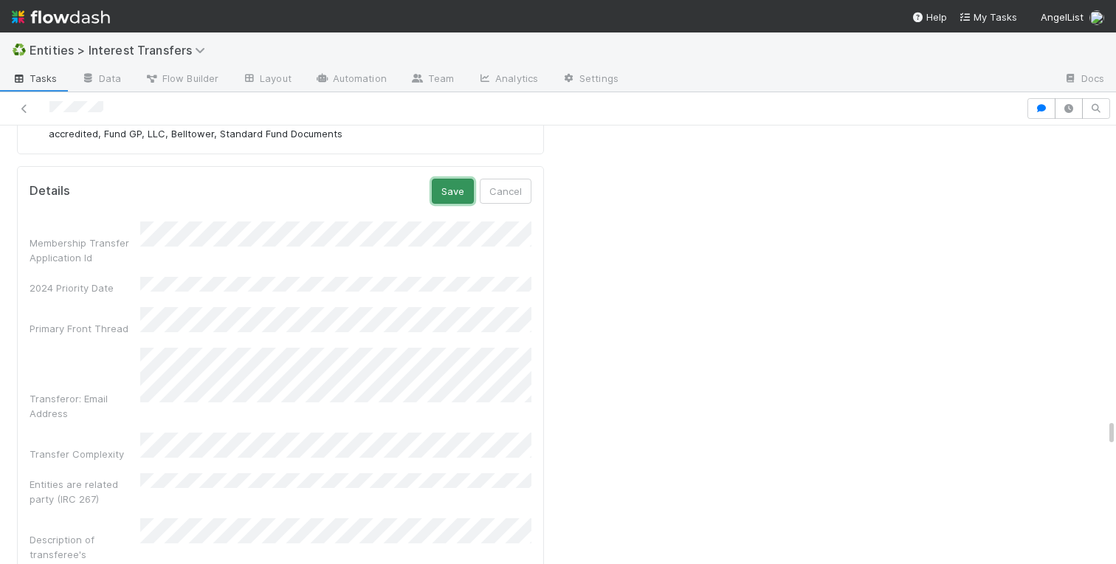
click at [454, 193] on button "Save" at bounding box center [453, 191] width 42 height 25
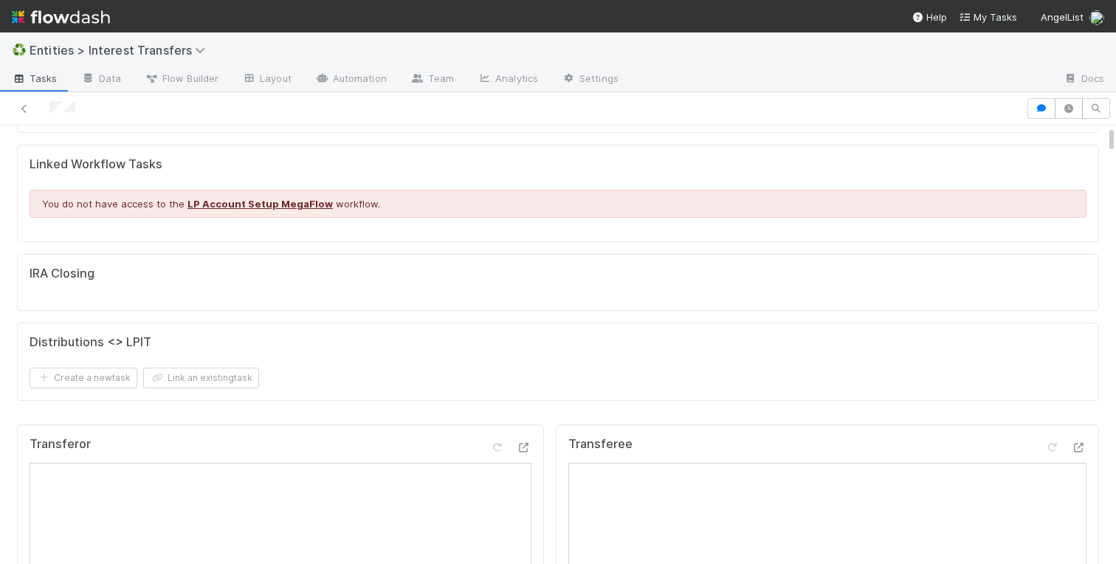
scroll to position [0, 0]
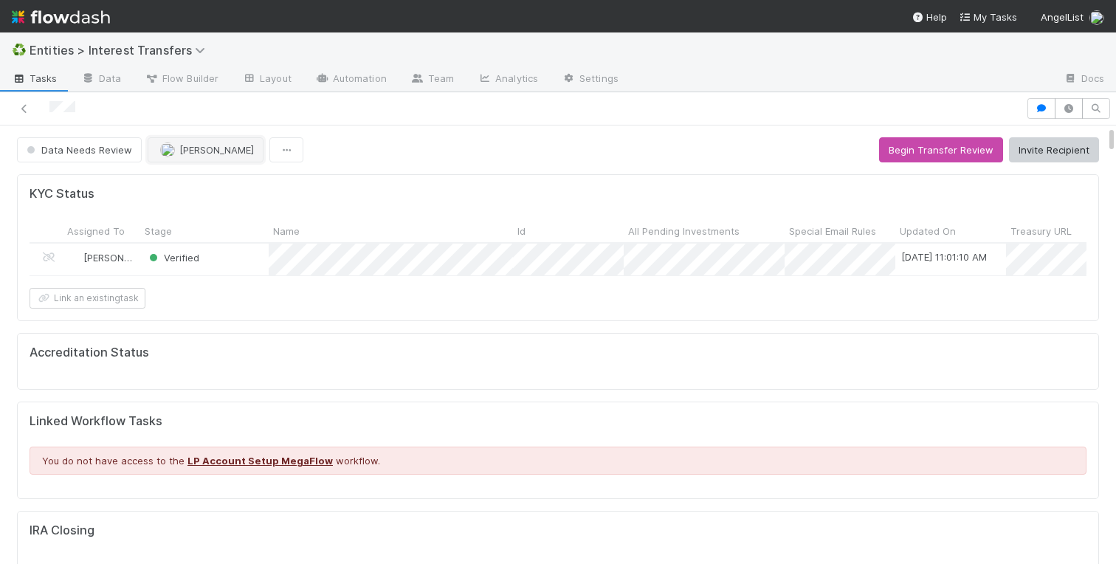
click at [208, 155] on button "[PERSON_NAME]" at bounding box center [206, 149] width 116 height 25
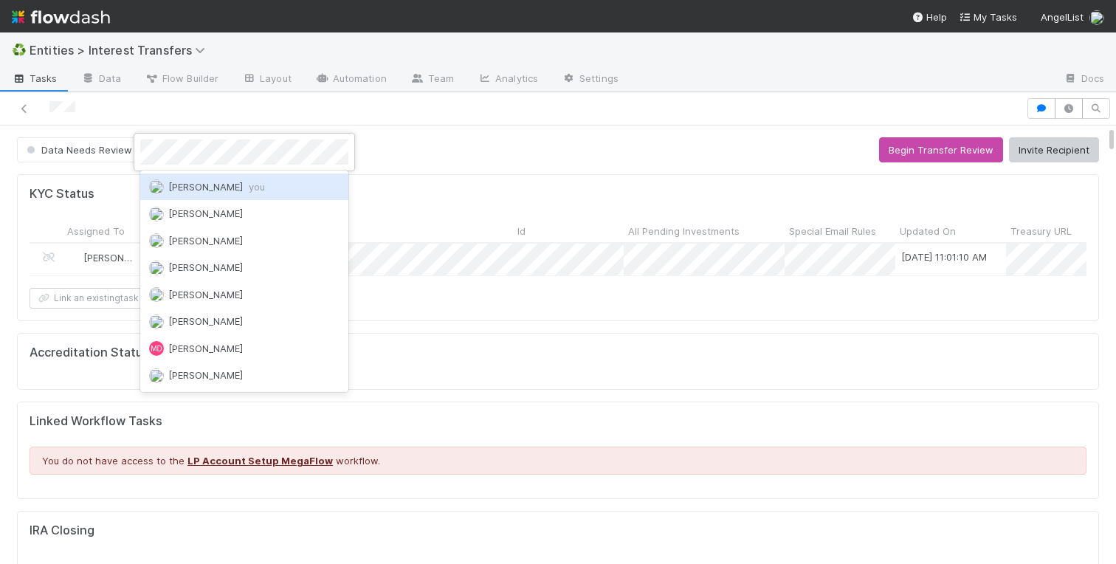
click at [219, 185] on span "[PERSON_NAME] you" at bounding box center [216, 187] width 97 height 12
